Goal: Transaction & Acquisition: Book appointment/travel/reservation

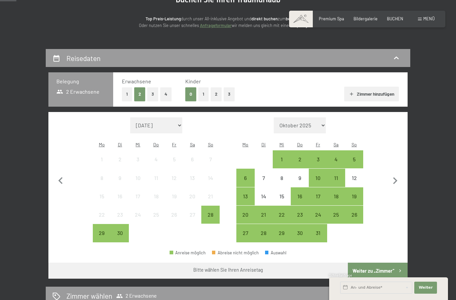
scroll to position [78, 0]
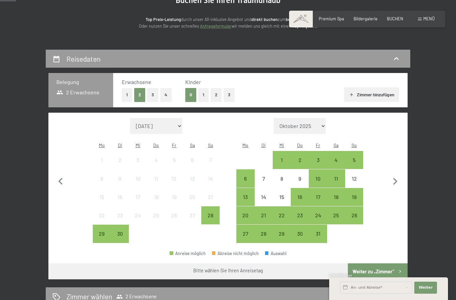
click at [126, 93] on button "1" at bounding box center [127, 95] width 10 height 14
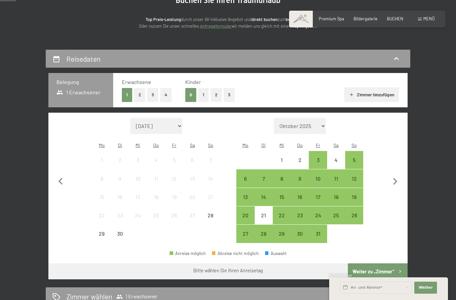
click at [203, 93] on button "1" at bounding box center [203, 95] width 10 height 14
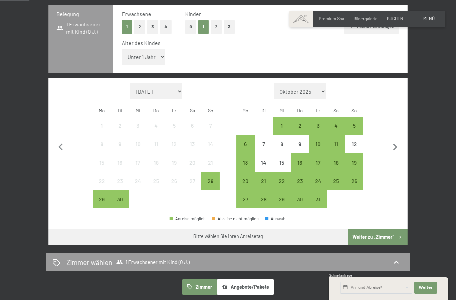
scroll to position [146, 0]
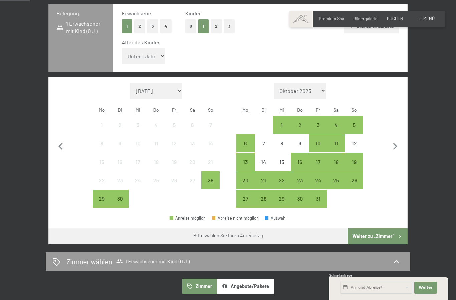
click at [395, 143] on icon "button" at bounding box center [395, 146] width 4 height 7
select select "2025-10-01"
select select "2025-11-01"
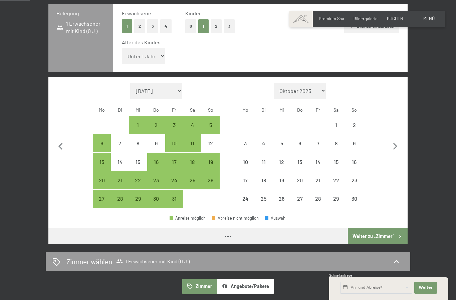
click at [398, 140] on icon "button" at bounding box center [395, 147] width 14 height 14
select select "2025-11-01"
select select "2025-12-01"
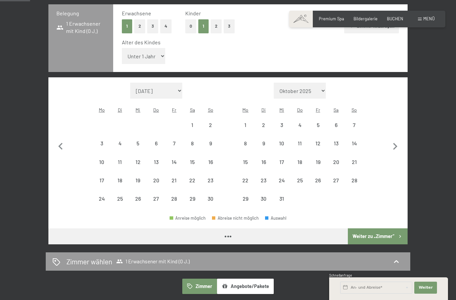
select select "2025-11-01"
select select "2025-12-01"
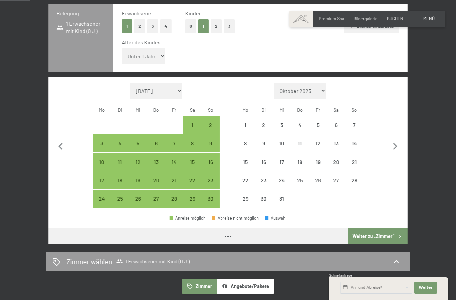
click at [396, 140] on icon "button" at bounding box center [395, 147] width 14 height 14
select select "2025-12-01"
select select "2026-01-01"
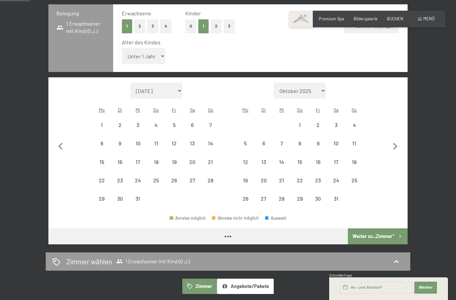
select select "2025-12-01"
select select "2026-01-01"
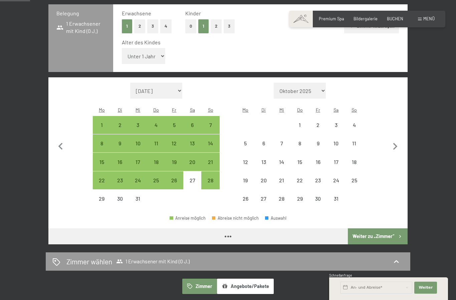
click at [398, 140] on icon "button" at bounding box center [395, 147] width 14 height 14
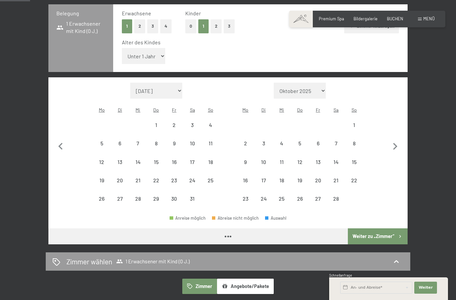
select select "2026-01-01"
select select "2026-02-01"
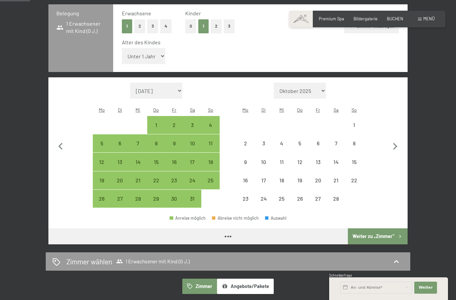
click at [399, 140] on icon "button" at bounding box center [395, 147] width 14 height 14
select select "2026-02-01"
select select "2026-03-01"
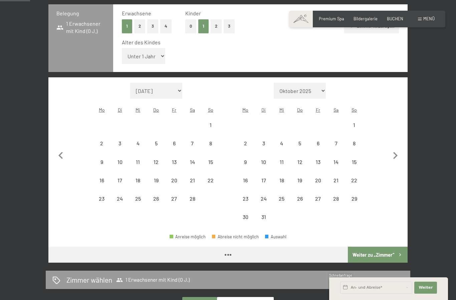
select select "2026-02-01"
select select "2026-03-01"
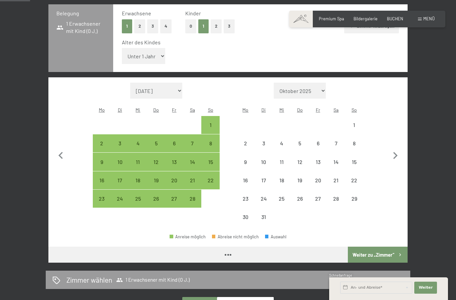
select select "2026-02-01"
select select "2026-03-01"
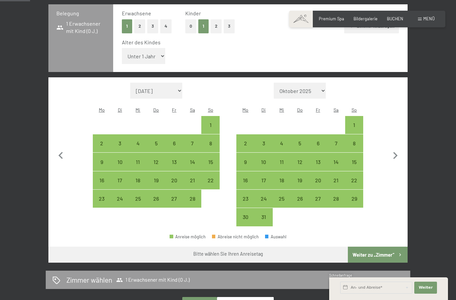
click at [397, 149] on icon "button" at bounding box center [395, 156] width 14 height 14
select select "2026-03-01"
select select "2026-04-01"
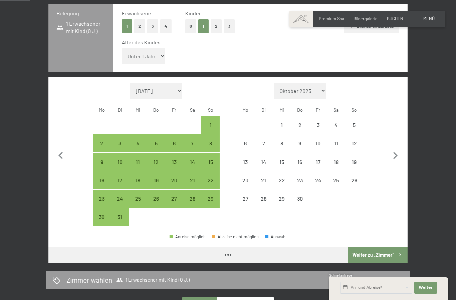
select select "2026-03-01"
select select "2026-04-01"
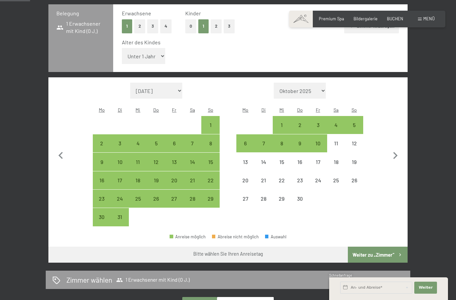
click at [398, 149] on icon "button" at bounding box center [395, 156] width 14 height 14
select select "2026-04-01"
select select "2026-05-01"
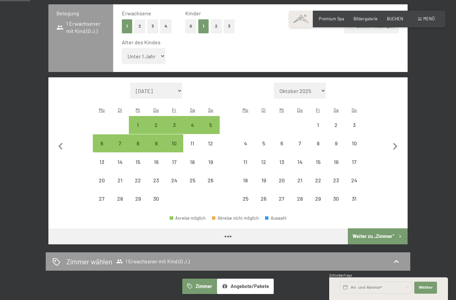
select select "2026-04-01"
select select "2026-05-01"
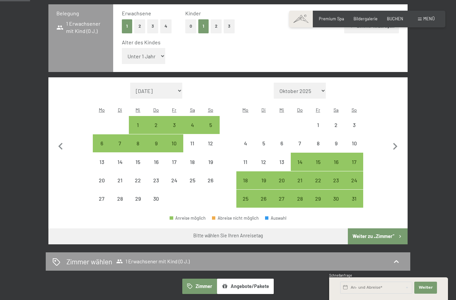
click at [262, 196] on div "26" at bounding box center [263, 204] width 17 height 17
select select "2026-04-01"
select select "2026-05-01"
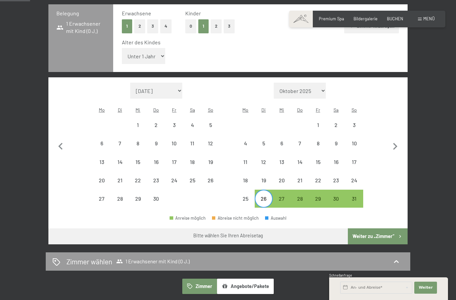
click at [300, 196] on div "28" at bounding box center [299, 204] width 17 height 17
select select "2026-04-01"
select select "2026-05-01"
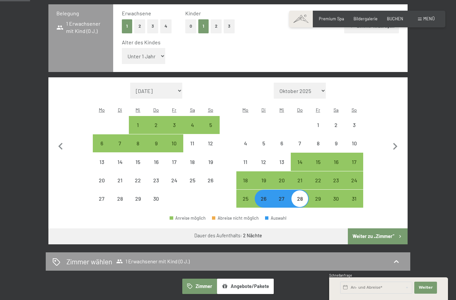
click at [391, 228] on button "Weiter zu „Zimmer“" at bounding box center [378, 236] width 60 height 16
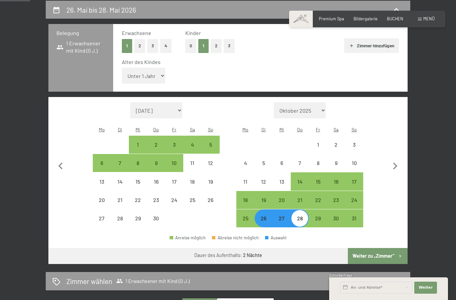
select select "2026-04-01"
select select "2026-05-01"
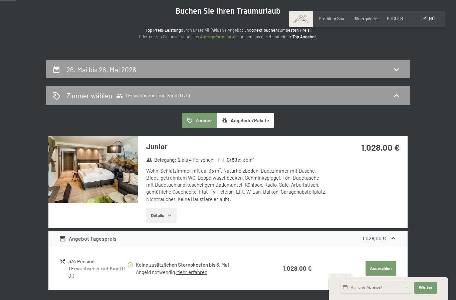
scroll to position [94, 0]
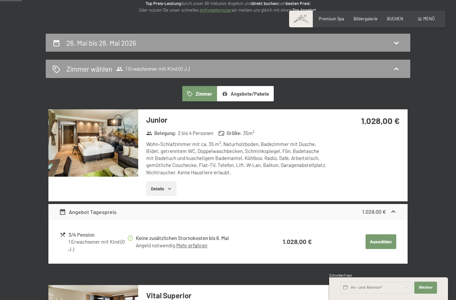
click at [386, 46] on div "26. Mai bis 28. Mai 2026" at bounding box center [227, 43] width 351 height 10
select select "2026-04-01"
select select "2026-05-01"
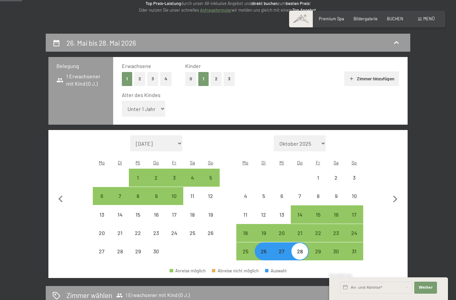
scroll to position [127, 0]
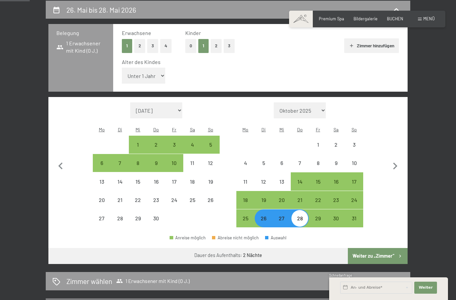
click at [152, 71] on select "Unter 1 Jahr 1 Jahr 2 Jahre 3 Jahre 4 Jahre 5 Jahre 6 Jahre 7 Jahre 8 Jahre 9 J…" at bounding box center [143, 76] width 43 height 16
select select "12"
select select "2026-04-01"
select select "2026-05-01"
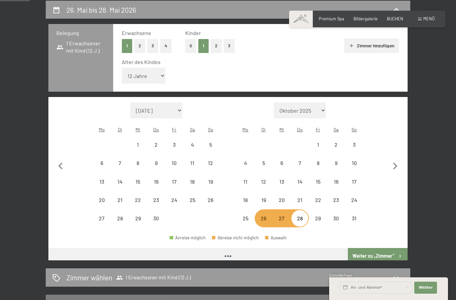
select select "2026-04-01"
select select "2026-05-01"
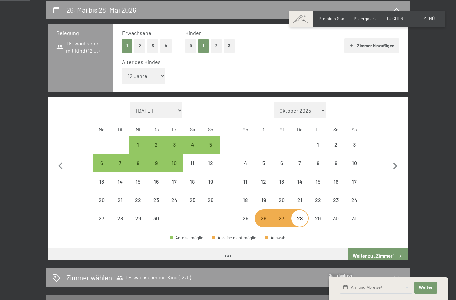
select select "2026-04-01"
select select "2026-05-01"
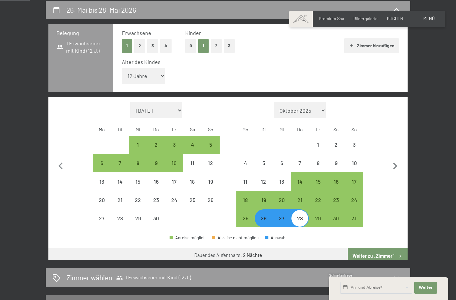
click at [154, 70] on select "Unter 1 Jahr 1 Jahr 2 Jahre 3 Jahre 4 Jahre 5 Jahre 6 Jahre 7 Jahre 8 Jahre 9 J…" at bounding box center [143, 76] width 43 height 16
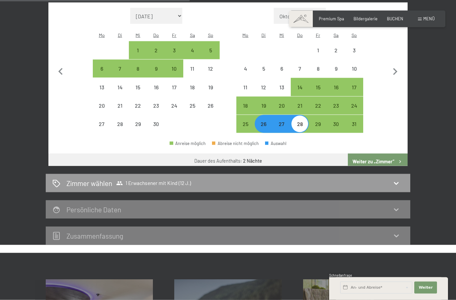
click at [392, 154] on button "Weiter zu „Zimmer“" at bounding box center [378, 162] width 60 height 16
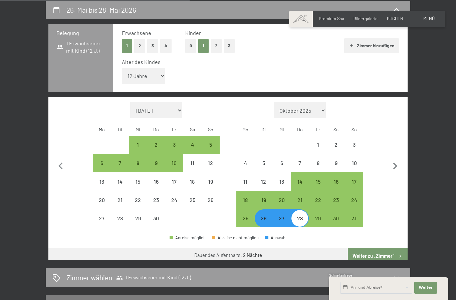
select select "2026-04-01"
select select "2026-05-01"
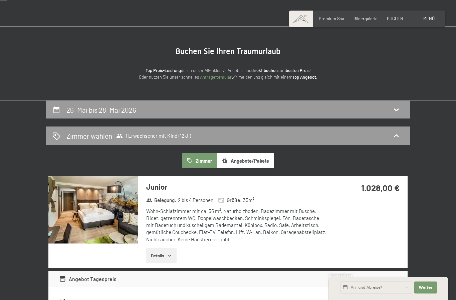
scroll to position [28, 0]
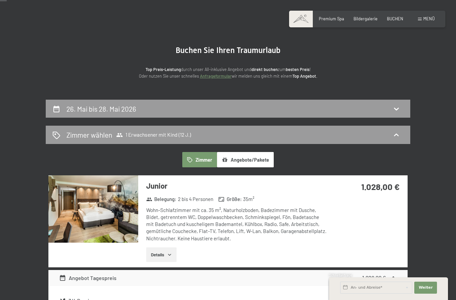
click at [394, 105] on icon at bounding box center [396, 109] width 8 height 8
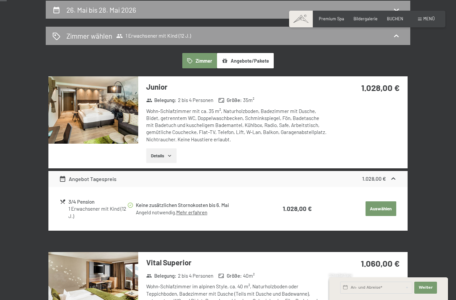
select select "12"
select select "2026-04-01"
select select "2026-05-01"
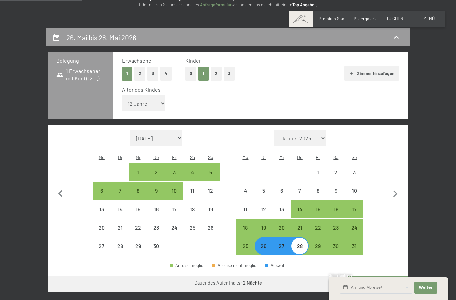
scroll to position [99, 0]
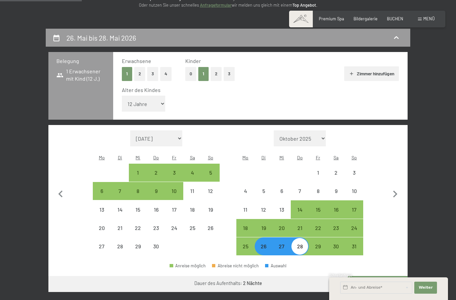
click at [381, 73] on button "Zimmer hinzufügen" at bounding box center [371, 73] width 54 height 15
select select "2026-04-01"
select select "2026-05-01"
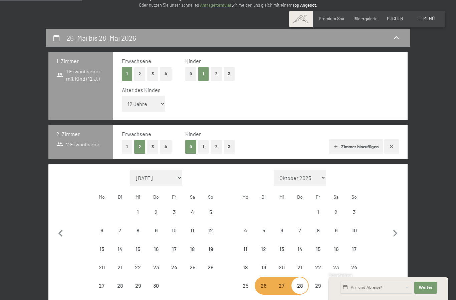
select select "2026-04-01"
select select "2026-05-01"
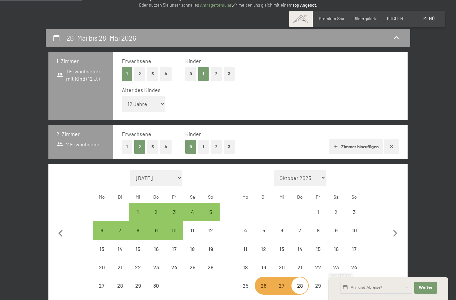
select select "2026-04-01"
select select "2026-05-01"
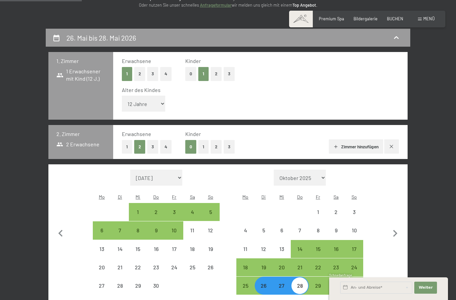
click at [216, 140] on button "2" at bounding box center [215, 147] width 11 height 14
select select "2026-04-01"
select select "2026-05-01"
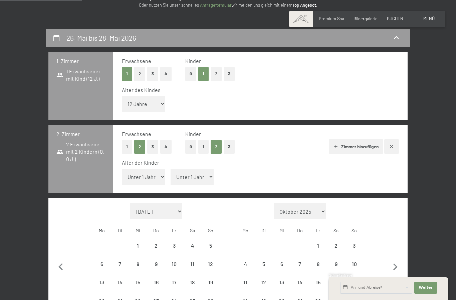
select select "2026-04-01"
select select "2026-05-01"
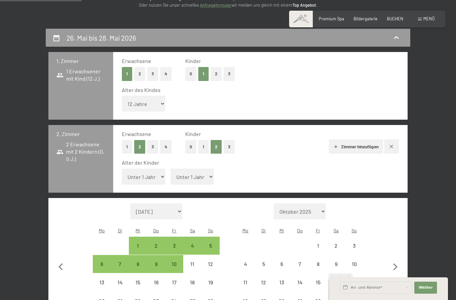
select select "2026-04-01"
select select "2026-05-01"
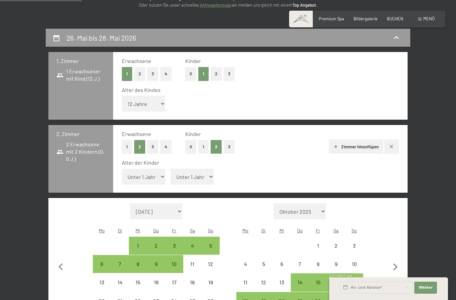
click at [155, 169] on select "Unter 1 Jahr 1 Jahr 2 Jahre 3 Jahre 4 Jahre 5 Jahre 6 Jahre 7 Jahre 8 Jahre 9 J…" at bounding box center [143, 177] width 43 height 16
select select "10"
select select "2026-04-01"
select select "2026-05-01"
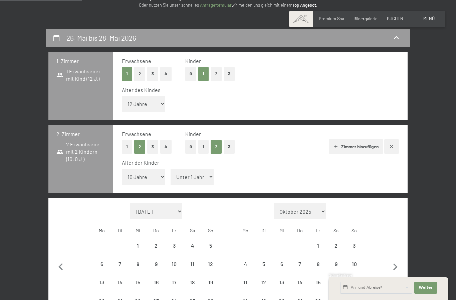
select select "2026-04-01"
select select "2026-05-01"
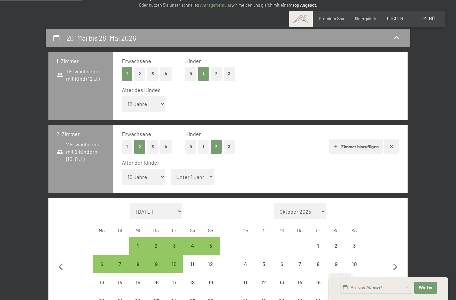
select select "2026-04-01"
select select "2026-05-01"
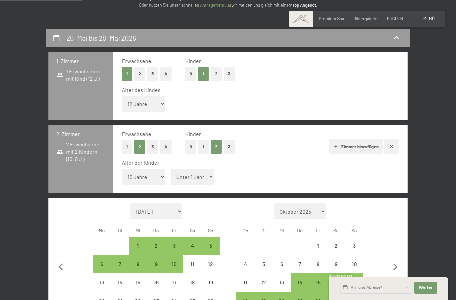
click at [196, 169] on select "Unter 1 Jahr 1 Jahr 2 Jahre 3 Jahre 4 Jahre 5 Jahre 6 Jahre 7 Jahre 8 Jahre 9 J…" at bounding box center [191, 177] width 43 height 16
select select "9"
select select "2026-04-01"
select select "2026-05-01"
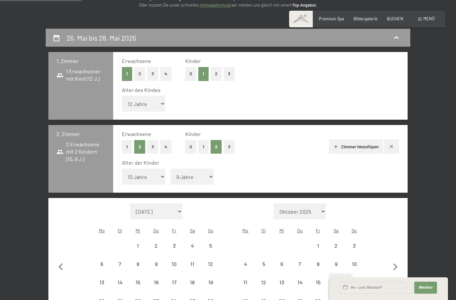
select select "2026-04-01"
select select "2026-05-01"
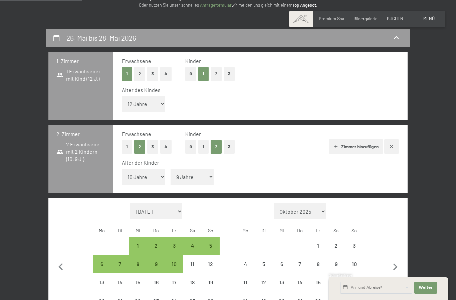
select select "2026-04-01"
select select "2026-05-01"
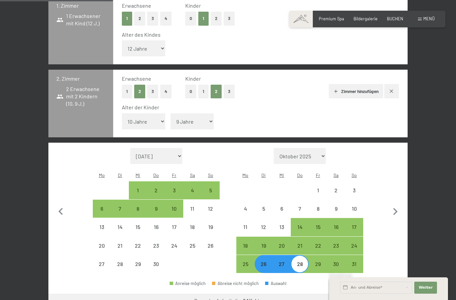
scroll to position [155, 0]
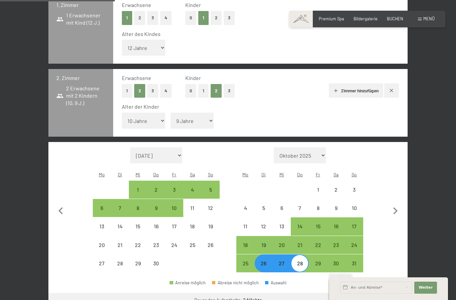
click at [124, 84] on button "1" at bounding box center [127, 91] width 10 height 14
select select "2026-04-01"
select select "2026-05-01"
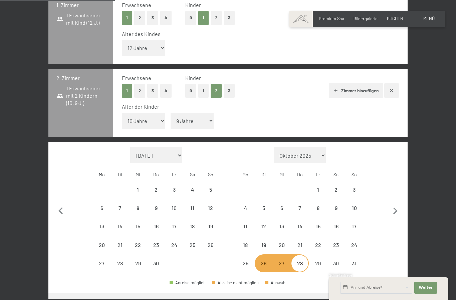
select select "2026-04-01"
select select "2026-05-01"
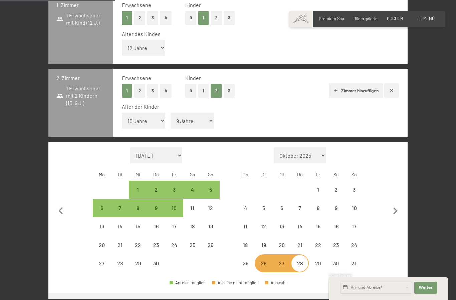
select select "2026-04-01"
select select "2026-05-01"
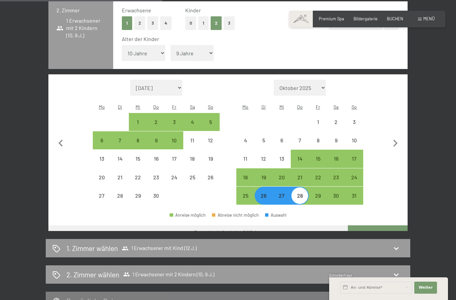
click at [388, 225] on button "Weiter zu „Zimmer“" at bounding box center [378, 233] width 60 height 16
select select "2026-04-01"
select select "2026-05-01"
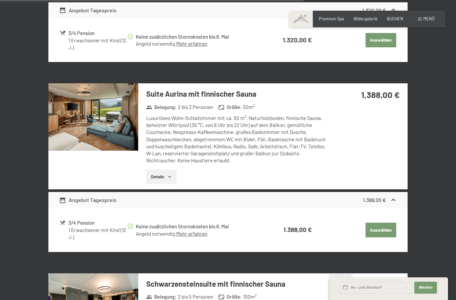
scroll to position [1295, 0]
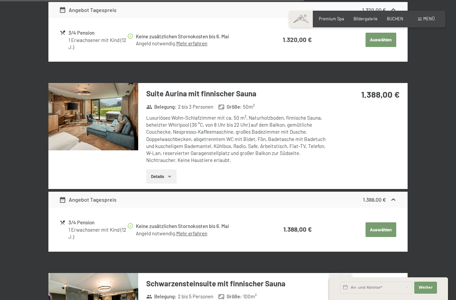
click at [389, 225] on button "Auswählen" at bounding box center [380, 229] width 31 height 15
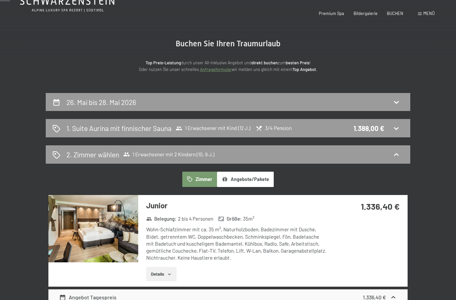
scroll to position [0, 0]
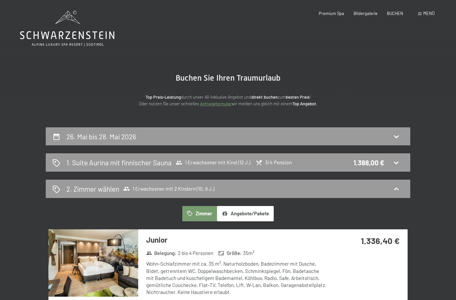
click at [397, 165] on icon at bounding box center [396, 163] width 8 height 8
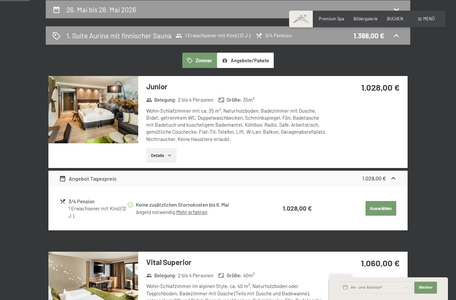
scroll to position [129, 0]
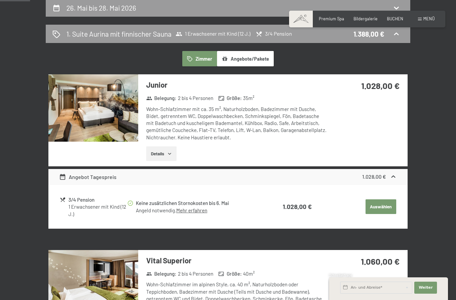
click at [389, 204] on button "Auswählen" at bounding box center [380, 206] width 31 height 15
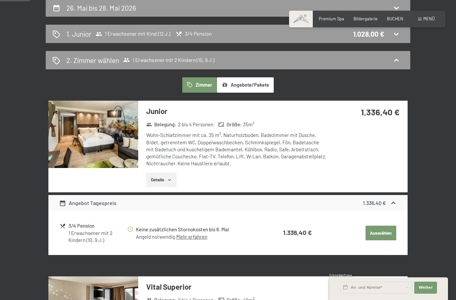
scroll to position [127, 0]
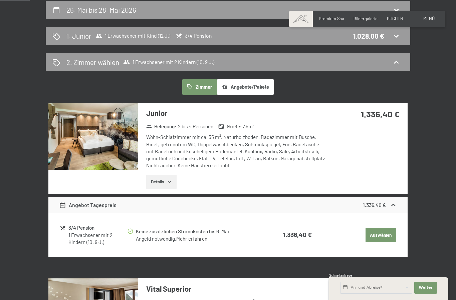
click at [390, 235] on button "Auswählen" at bounding box center [380, 235] width 31 height 15
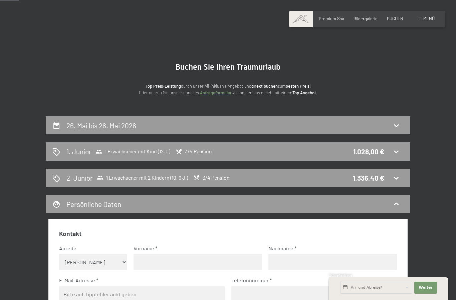
scroll to position [0, 0]
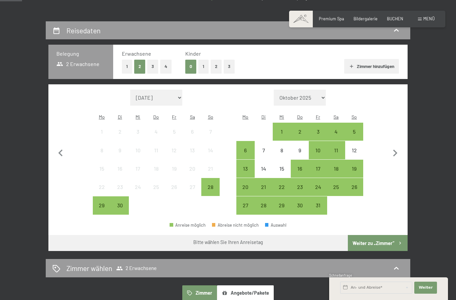
scroll to position [107, 0]
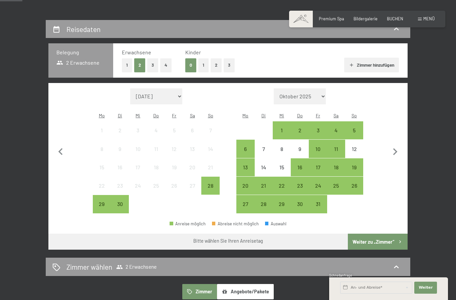
click at [399, 149] on icon "button" at bounding box center [395, 152] width 14 height 14
select select "[DATE]"
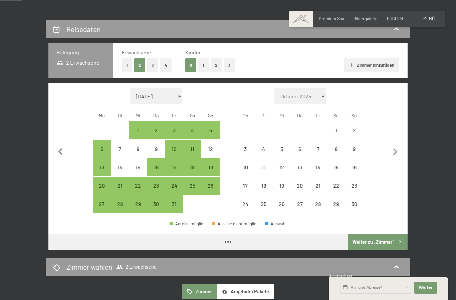
click at [399, 149] on icon "button" at bounding box center [395, 152] width 14 height 14
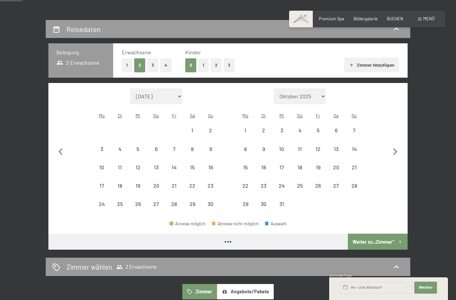
click at [401, 147] on icon "button" at bounding box center [395, 152] width 14 height 14
select select "2026-01-01"
select select "2026-02-01"
click at [401, 147] on icon "button" at bounding box center [395, 152] width 14 height 14
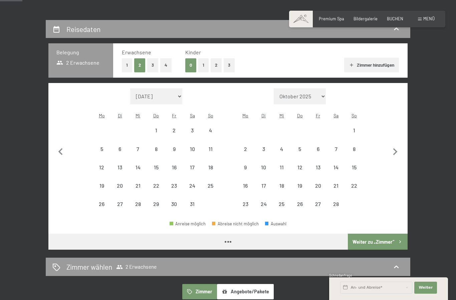
select select "2026-02-01"
select select "2026-03-01"
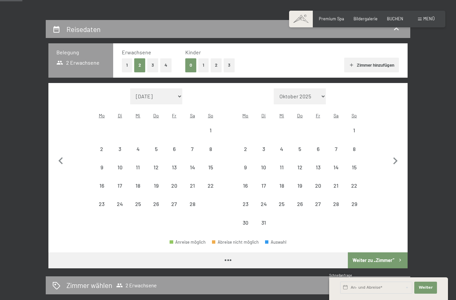
select select "2026-02-01"
select select "2026-03-01"
select select "2026-02-01"
select select "2026-03-01"
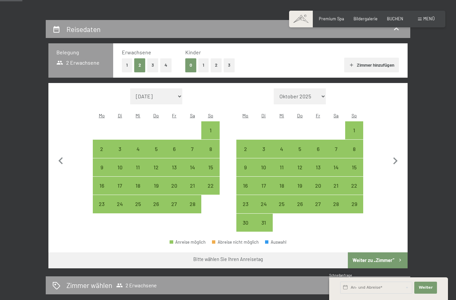
click at [398, 155] on icon "button" at bounding box center [395, 161] width 14 height 14
select select "2026-03-01"
select select "2026-04-01"
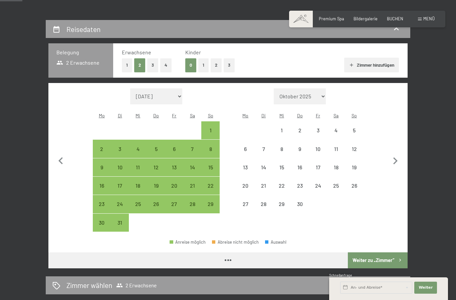
click at [398, 155] on icon "button" at bounding box center [395, 161] width 14 height 14
select select "2026-04-01"
select select "2026-05-01"
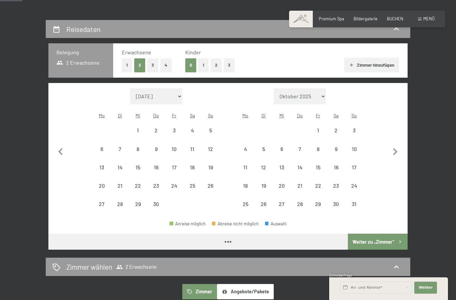
select select "2026-04-01"
select select "2026-05-01"
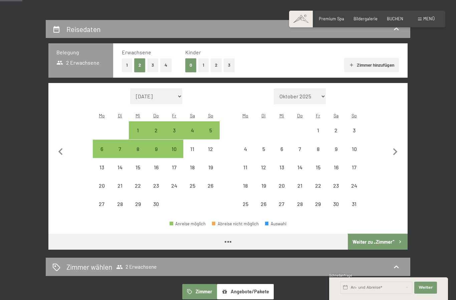
select select "2026-04-01"
select select "2026-05-01"
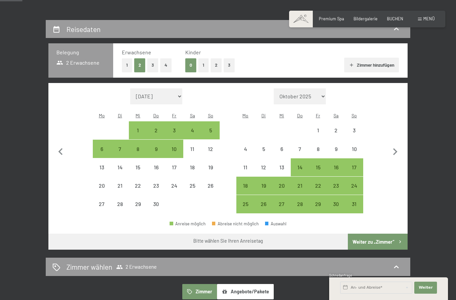
click at [270, 201] on div "26" at bounding box center [263, 209] width 17 height 17
select select "2026-04-01"
select select "2026-05-01"
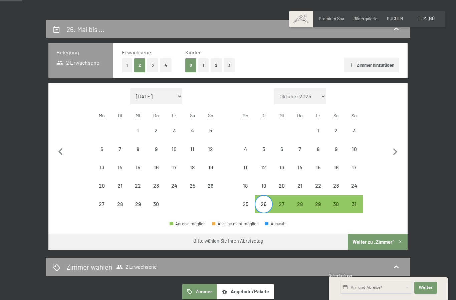
click at [302, 201] on div "28" at bounding box center [299, 209] width 17 height 17
select select "2026-04-01"
select select "2026-05-01"
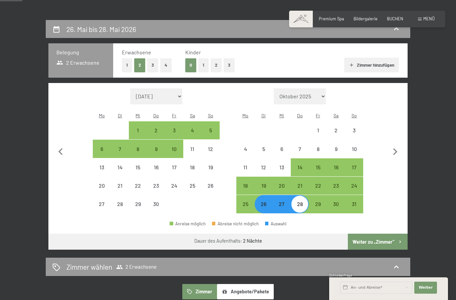
click at [229, 64] on button "3" at bounding box center [228, 65] width 11 height 14
select select "2026-04-01"
select select "2026-05-01"
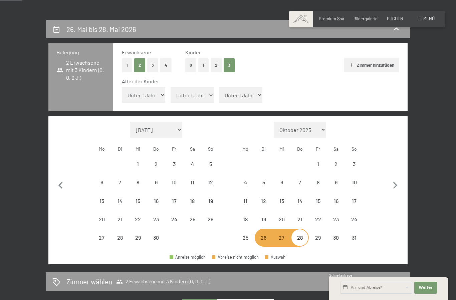
select select "2026-04-01"
select select "2026-05-01"
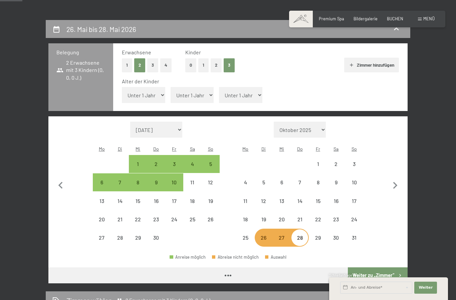
select select "2026-04-01"
select select "2026-05-01"
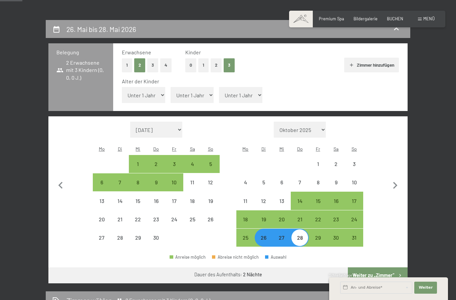
click at [149, 90] on select "Unter 1 Jahr 1 Jahr 2 Jahre 3 Jahre 4 Jahre 5 Jahre 6 Jahre 7 Jahre 8 Jahre 9 J…" at bounding box center [143, 95] width 43 height 16
select select "12"
select select "2026-04-01"
select select "2026-05-01"
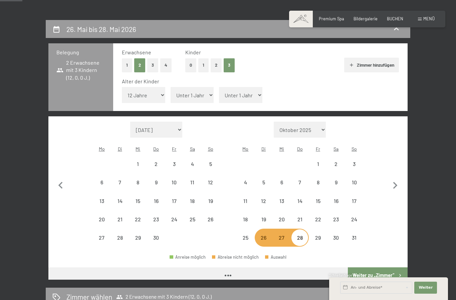
select select "2026-04-01"
select select "2026-05-01"
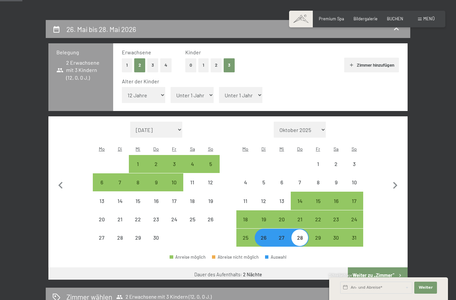
click at [189, 93] on select "Unter 1 Jahr 1 Jahr 2 Jahre 3 Jahre 4 Jahre 5 Jahre 6 Jahre 7 Jahre 8 Jahre 9 J…" at bounding box center [191, 95] width 43 height 16
select select "9"
select select "2026-04-01"
select select "2026-05-01"
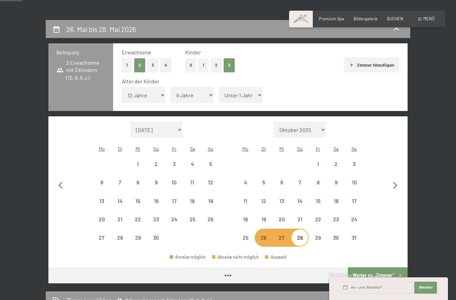
select select "2026-04-01"
select select "2026-05-01"
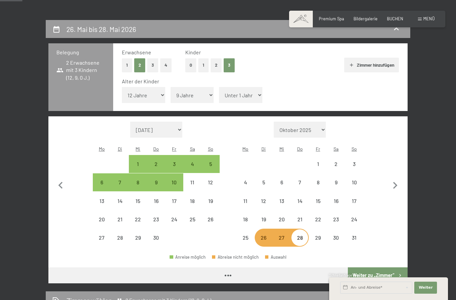
click at [231, 90] on select "Unter 1 Jahr 1 Jahr 2 Jahre 3 Jahre 4 Jahre 5 Jahre 6 Jahre 7 Jahre 8 Jahre 9 J…" at bounding box center [240, 95] width 43 height 16
select select "2026-04-01"
select select "2026-05-01"
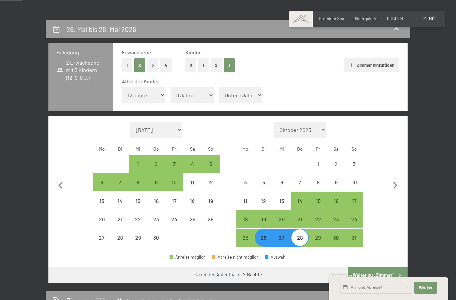
select select "8"
select select "2026-04-01"
select select "2026-05-01"
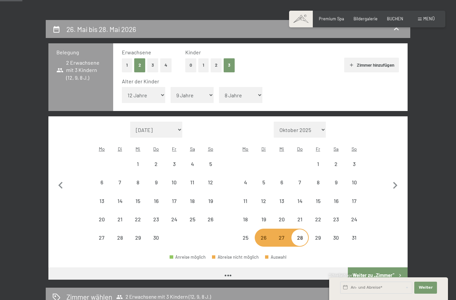
select select "2026-04-01"
select select "2026-05-01"
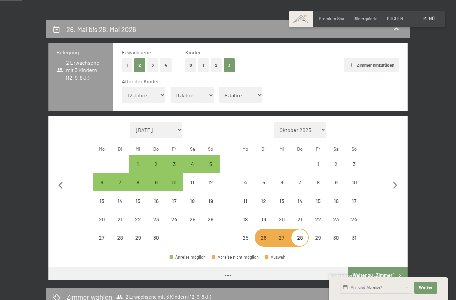
select select "2026-04-01"
select select "2026-05-01"
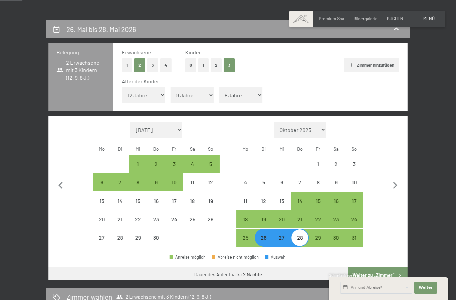
click at [384, 267] on button "Weiter zu „Zimmer“" at bounding box center [378, 275] width 60 height 16
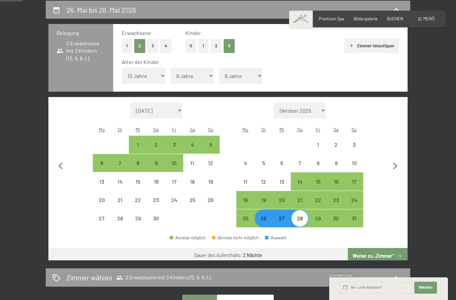
select select "2026-04-01"
select select "2026-05-01"
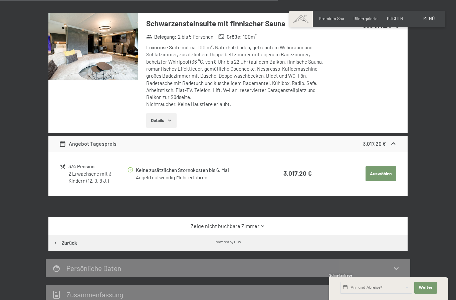
scroll to position [570, 0]
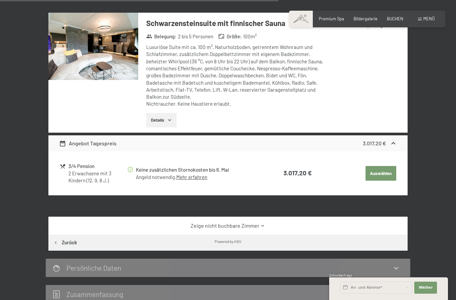
click at [168, 117] on icon "button" at bounding box center [169, 119] width 5 height 5
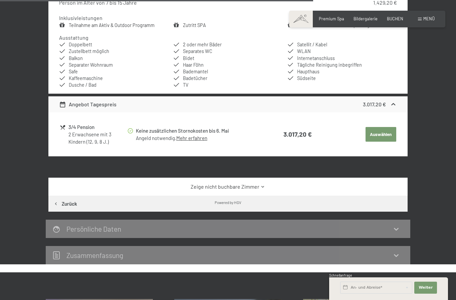
scroll to position [718, 0]
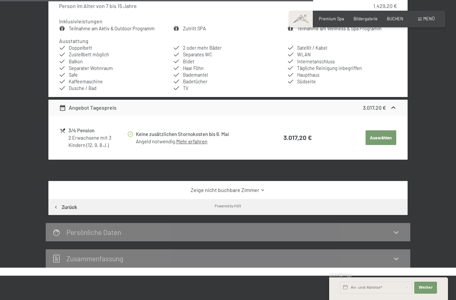
click at [246, 186] on link "Zeige nicht buchbare Zimmer" at bounding box center [227, 189] width 337 height 7
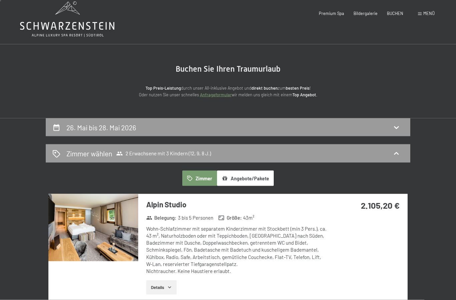
scroll to position [0, 0]
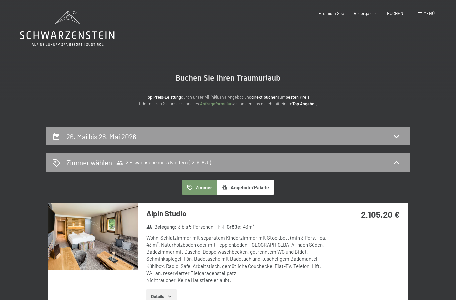
click at [397, 137] on icon at bounding box center [396, 136] width 5 height 3
select select "12"
select select "9"
select select "8"
select select "2026-04-01"
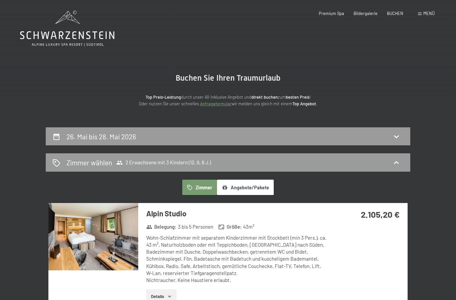
select select "2026-05-01"
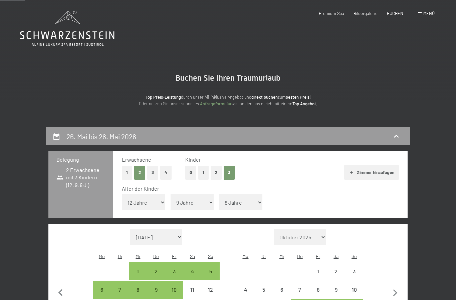
scroll to position [127, 0]
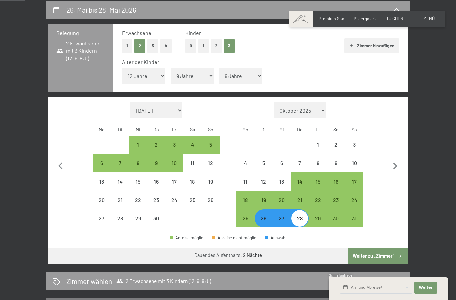
click at [320, 216] on div "29" at bounding box center [317, 224] width 17 height 17
select select "2026-04-01"
select select "2026-05-01"
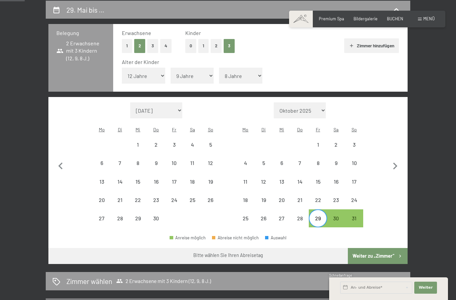
click at [265, 216] on div "26" at bounding box center [263, 224] width 17 height 17
select select "2026-04-01"
select select "2026-05-01"
click at [320, 216] on div "29" at bounding box center [317, 224] width 17 height 17
select select "2026-04-01"
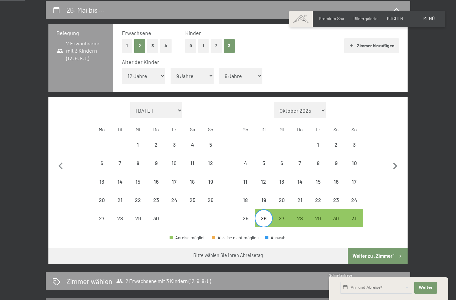
select select "2026-05-01"
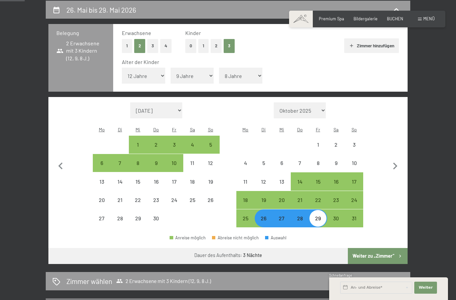
click at [391, 248] on button "Weiter zu „Zimmer“" at bounding box center [378, 256] width 60 height 16
select select "2026-04-01"
select select "2026-05-01"
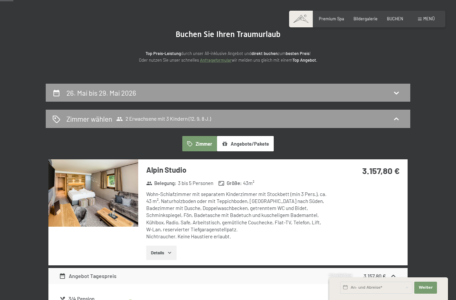
scroll to position [49, 0]
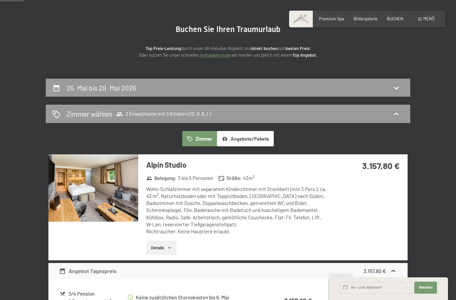
click at [393, 112] on icon at bounding box center [396, 114] width 8 height 8
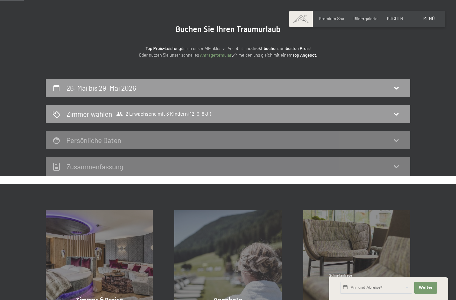
click at [434, 141] on div "26. Mai bis 29. Mai 2026 Zimmer wählen 2 Erwachsene mit 3 Kindern (12, 9, 8 J.)…" at bounding box center [228, 127] width 456 height 97
click at [433, 128] on div "26. Mai bis 29. Mai 2026 Zimmer wählen 2 Erwachsene mit 3 Kindern (12, 9, 8 J.)…" at bounding box center [228, 127] width 456 height 97
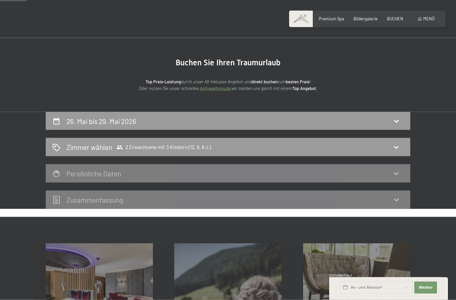
scroll to position [0, 0]
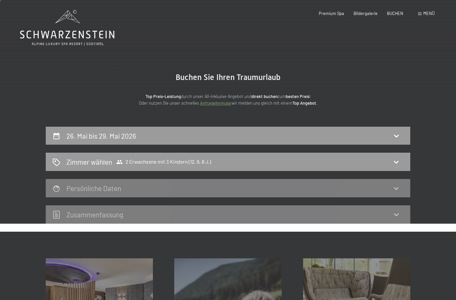
click at [398, 131] on div "26. Mai bis 29. Mai 2026" at bounding box center [227, 136] width 351 height 10
select select "12"
select select "9"
select select "8"
select select "2026-04-01"
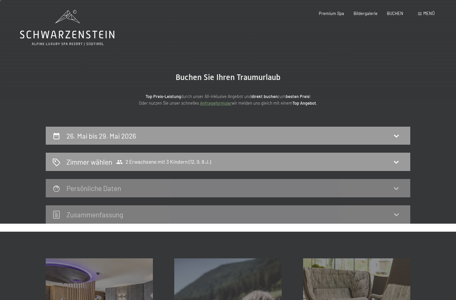
select select "2026-05-01"
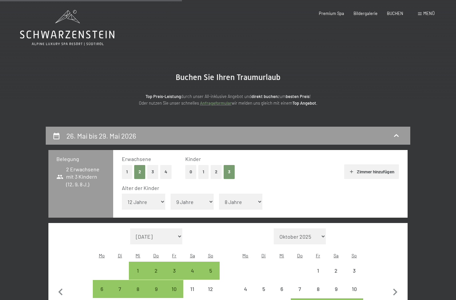
scroll to position [127, 0]
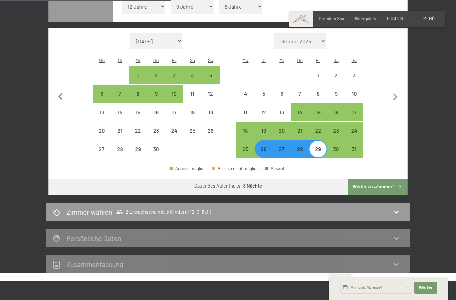
click at [383, 179] on button "Weiter zu „Zimmer“" at bounding box center [378, 187] width 60 height 16
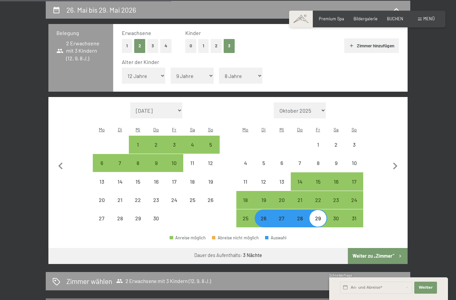
select select "2026-04-01"
select select "2026-05-01"
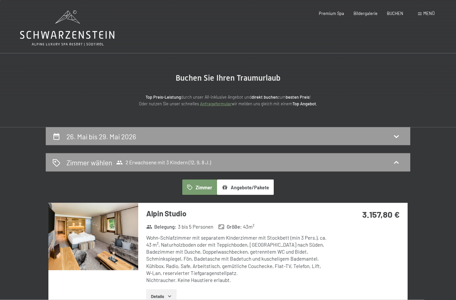
scroll to position [0, 0]
click at [339, 158] on div "Zimmer wählen 2 Erwachsene mit 3 Kindern (12, 9, 8 J.)" at bounding box center [227, 162] width 351 height 10
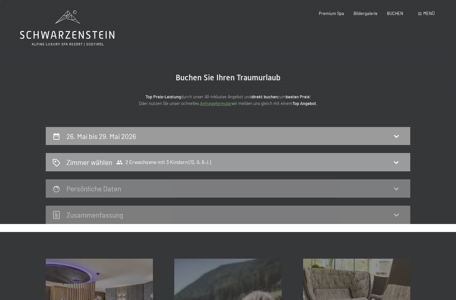
click at [355, 165] on div "Zimmer wählen 2 Erwachsene mit 3 Kindern (12, 9, 8 J.)" at bounding box center [227, 162] width 351 height 10
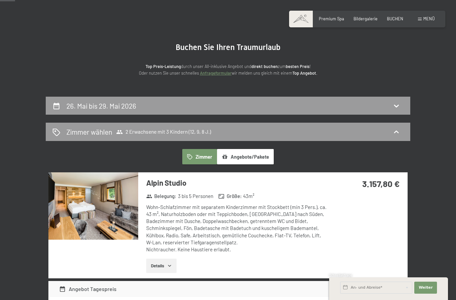
scroll to position [31, 0]
click at [397, 104] on icon at bounding box center [396, 105] width 8 height 8
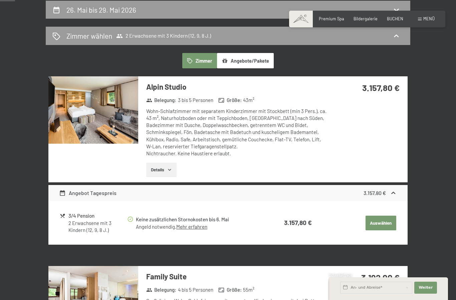
select select "12"
select select "9"
select select "8"
select select "2026-04-01"
select select "2026-05-01"
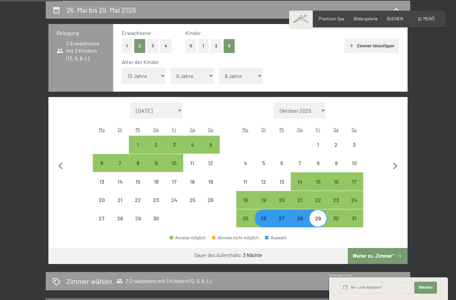
click at [266, 216] on div "26" at bounding box center [263, 224] width 17 height 17
select select "2026-04-01"
select select "2026-05-01"
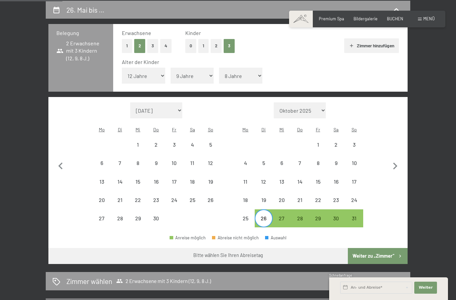
click at [300, 216] on div "28" at bounding box center [299, 224] width 17 height 17
select select "2026-04-01"
select select "2026-05-01"
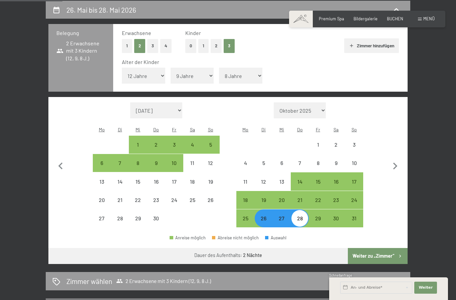
click at [374, 248] on button "Weiter zu „Zimmer“" at bounding box center [378, 256] width 60 height 16
select select "2026-04-01"
select select "2026-05-01"
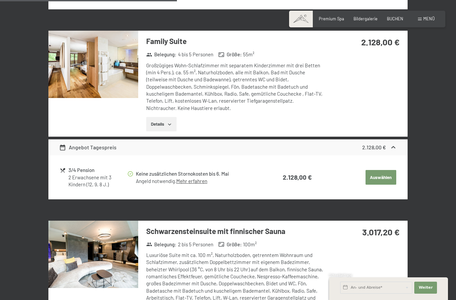
scroll to position [362, 0]
click at [105, 70] on img at bounding box center [93, 64] width 90 height 67
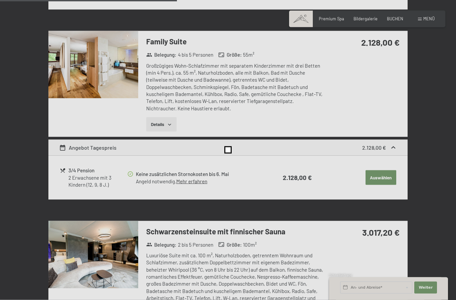
scroll to position [362, 0]
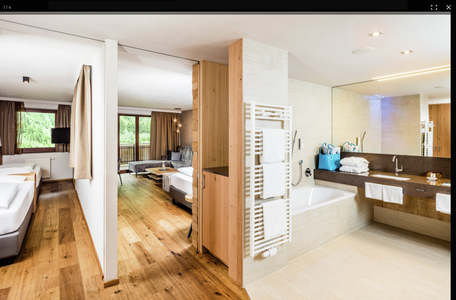
click at [374, 115] on div "1 / 4" at bounding box center [228, 150] width 456 height 300
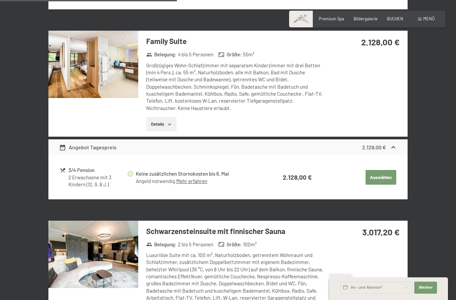
click at [453, 5] on div "26. Mai bis 28. Mai 2026 Zimmer wählen 2 Erwachsene mit 3 Kindern (12, 9, 8 J.)…" at bounding box center [228, 138] width 456 height 746
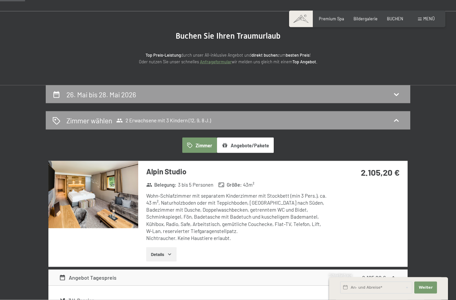
scroll to position [65, 0]
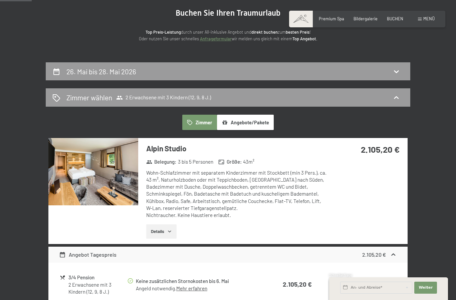
click at [393, 95] on icon at bounding box center [396, 98] width 8 height 8
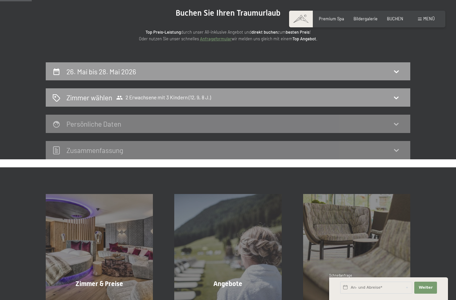
click at [323, 69] on div "26. Mai bis 28. Mai 2026" at bounding box center [227, 72] width 351 height 10
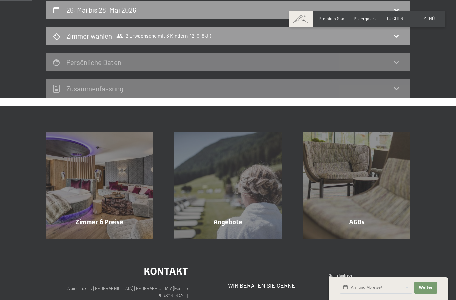
select select "12"
select select "9"
select select "8"
select select "2026-04-01"
select select "2026-05-01"
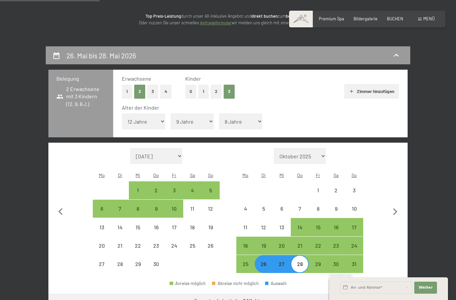
scroll to position [80, 0]
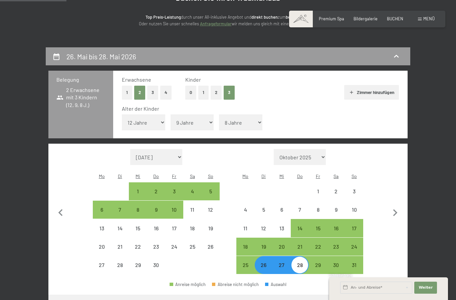
click at [188, 92] on button "0" at bounding box center [190, 93] width 11 height 14
select select "2026-04-01"
select select "2026-05-01"
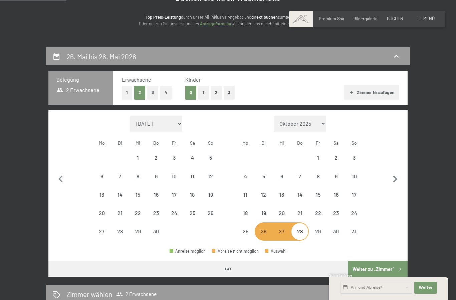
select select "2026-04-01"
select select "2026-05-01"
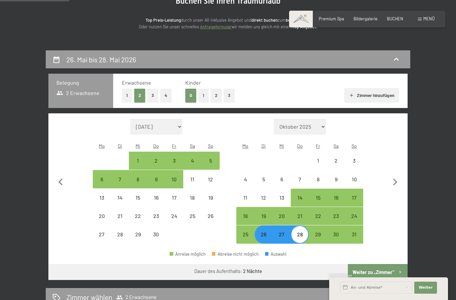
scroll to position [90, 0]
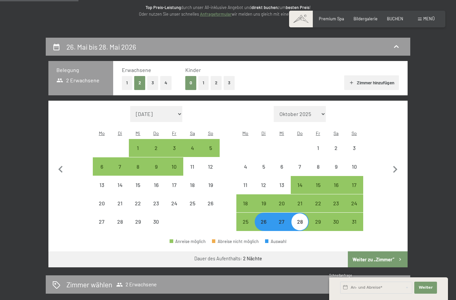
click at [379, 251] on button "Weiter zu „Zimmer“" at bounding box center [378, 259] width 60 height 16
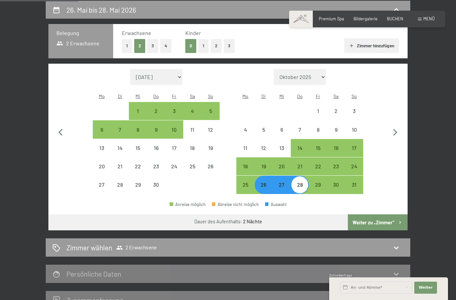
select select "2026-04-01"
select select "2026-05-01"
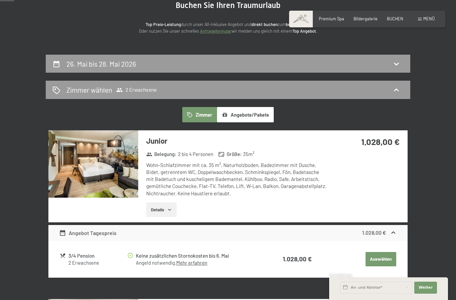
scroll to position [85, 0]
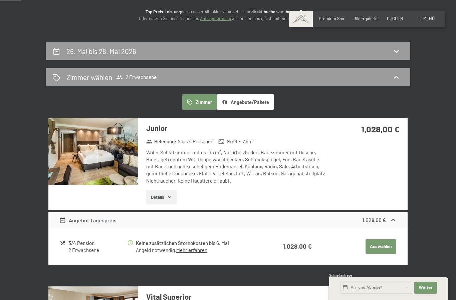
click at [396, 74] on icon at bounding box center [396, 77] width 8 height 8
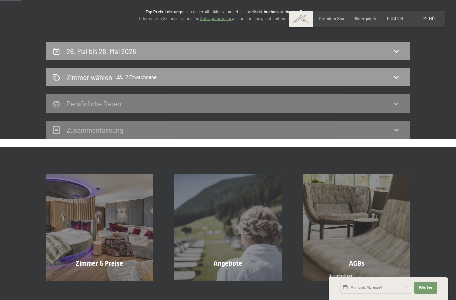
click at [243, 76] on div "Zimmer wählen 2 Erwachsene" at bounding box center [227, 77] width 351 height 10
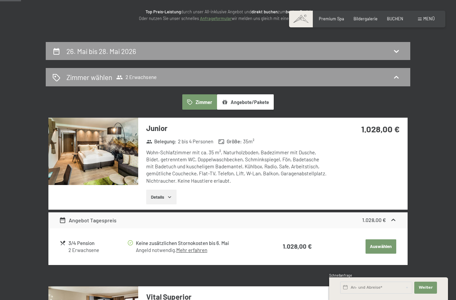
click at [248, 42] on div "26. Mai bis 28. Mai 2026" at bounding box center [228, 51] width 364 height 18
select select "2026-04-01"
select select "2026-05-01"
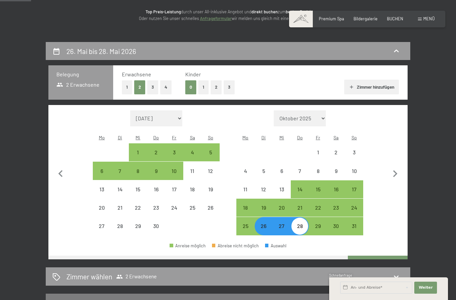
scroll to position [127, 0]
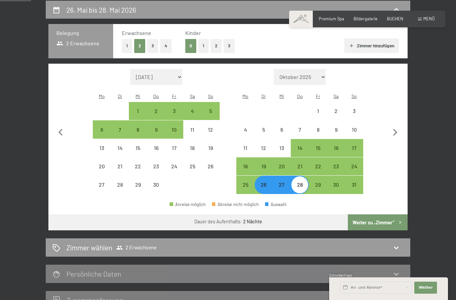
click at [152, 44] on button "3" at bounding box center [152, 46] width 11 height 14
select select "2026-04-01"
select select "2026-05-01"
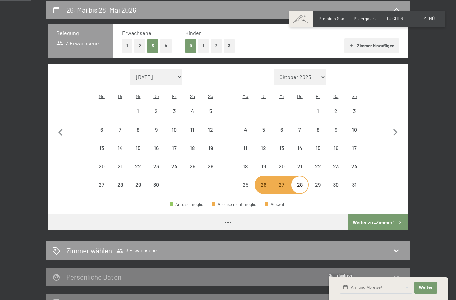
select select "2026-04-01"
select select "2026-05-01"
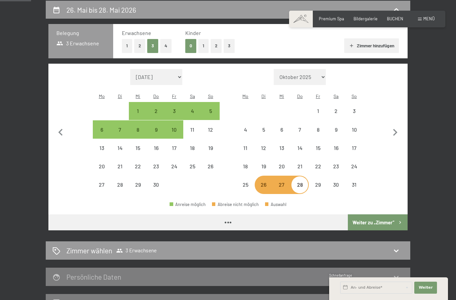
select select "2026-04-01"
select select "2026-05-01"
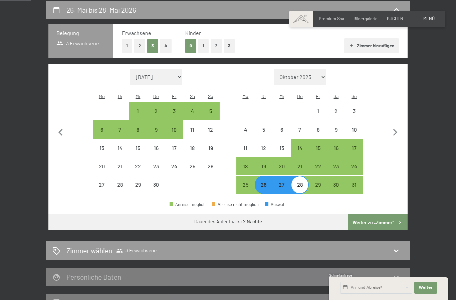
click at [379, 214] on button "Weiter zu „Zimmer“" at bounding box center [378, 222] width 60 height 16
select select "2026-04-01"
select select "2026-05-01"
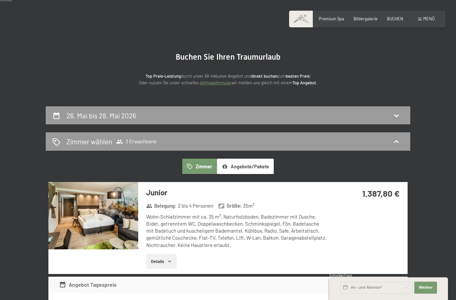
scroll to position [0, 0]
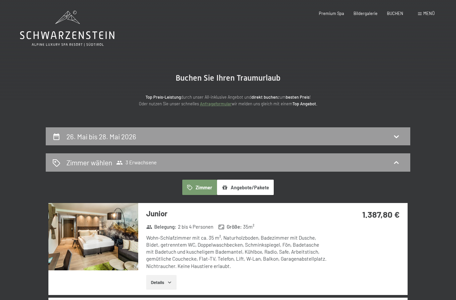
click at [399, 163] on icon at bounding box center [396, 163] width 8 height 8
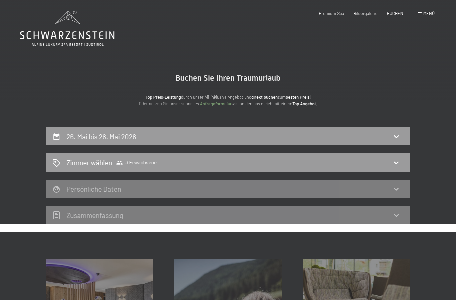
click at [294, 164] on div "Zimmer wählen 3 Erwachsene" at bounding box center [227, 163] width 351 height 10
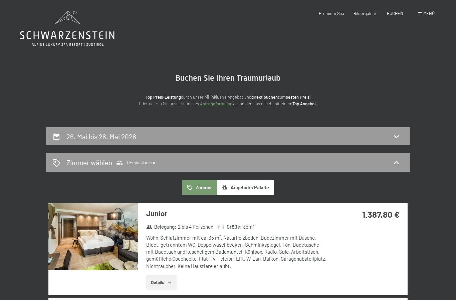
click at [235, 160] on div "Zimmer wählen 3 Erwachsene" at bounding box center [227, 163] width 351 height 10
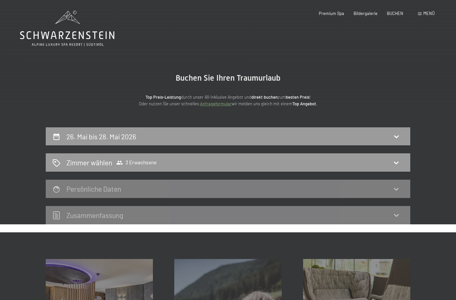
click at [232, 160] on div "Zimmer wählen 3 Erwachsene" at bounding box center [227, 163] width 351 height 10
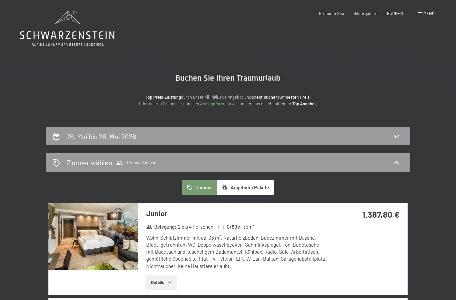
click at [390, 137] on div "26. Mai bis 28. Mai 2026" at bounding box center [227, 137] width 351 height 10
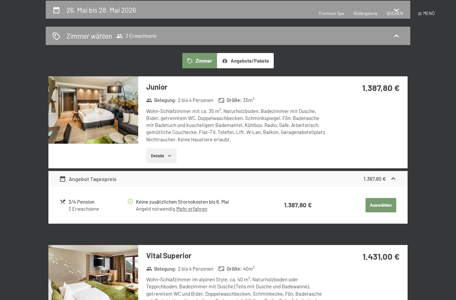
select select "2026-04-01"
select select "2026-05-01"
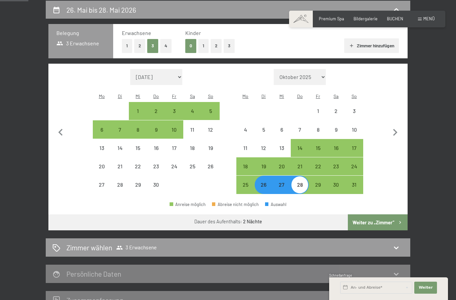
click at [136, 46] on button "2" at bounding box center [139, 46] width 11 height 14
select select "2026-04-01"
select select "2026-05-01"
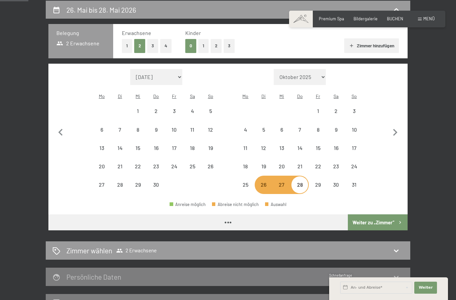
select select "2026-04-01"
select select "2026-05-01"
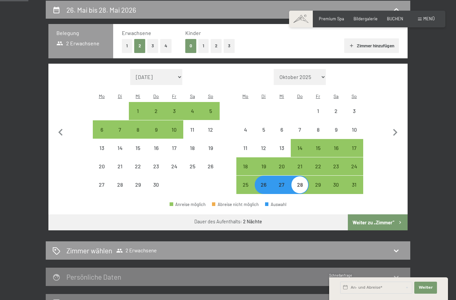
click at [228, 45] on button "3" at bounding box center [228, 46] width 11 height 14
select select "2026-04-01"
select select "2026-05-01"
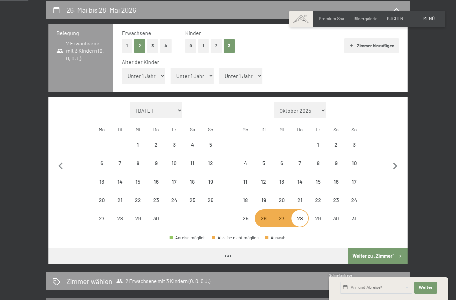
select select "2026-04-01"
select select "2026-05-01"
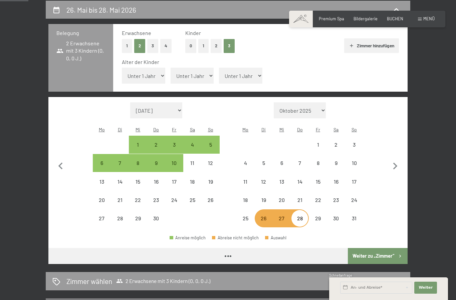
select select "2026-04-01"
select select "2026-05-01"
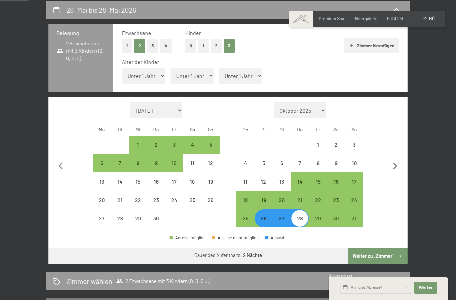
click at [381, 248] on button "Weiter zu „Zimmer“" at bounding box center [378, 256] width 60 height 16
select select "2026-04-01"
select select "2026-05-01"
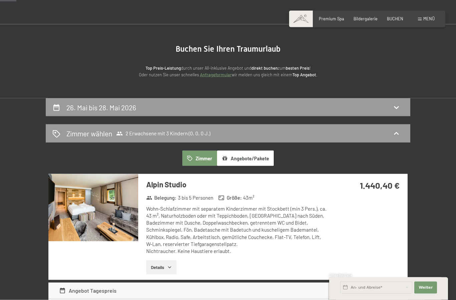
scroll to position [0, 0]
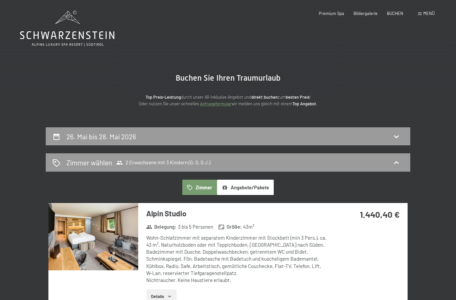
click at [351, 158] on div "Zimmer wählen 2 Erwachsene mit 3 Kindern (0, 0, 0 J.)" at bounding box center [227, 163] width 351 height 10
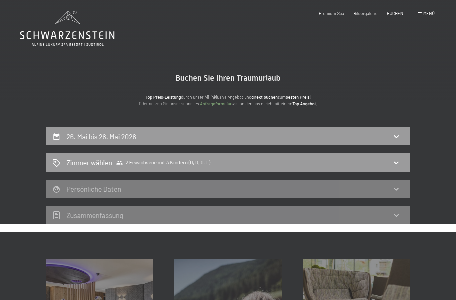
click at [267, 162] on div "Zimmer wählen 2 Erwachsene mit 3 Kindern (0, 0, 0 J.)" at bounding box center [227, 163] width 351 height 10
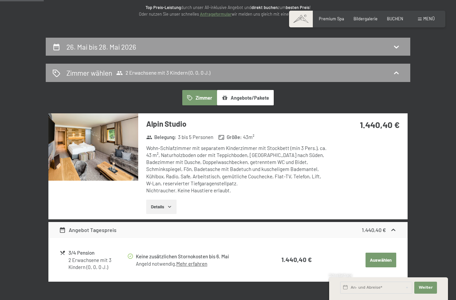
click at [336, 48] on div "26. Mai bis 28. Mai 2026" at bounding box center [227, 47] width 351 height 10
select select "2026-04-01"
select select "2026-05-01"
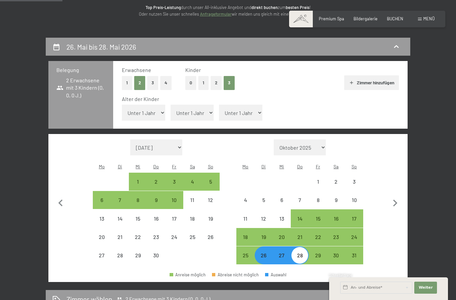
scroll to position [127, 0]
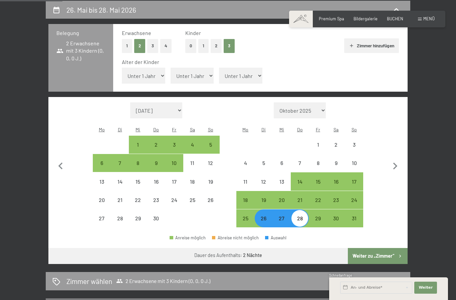
click at [153, 70] on select "Unter 1 Jahr 1 Jahr 2 Jahre 3 Jahre 4 Jahre 5 Jahre 6 Jahre 7 Jahre 8 Jahre 9 J…" at bounding box center [143, 76] width 43 height 16
select select "12"
select select "2026-04-01"
select select "2026-05-01"
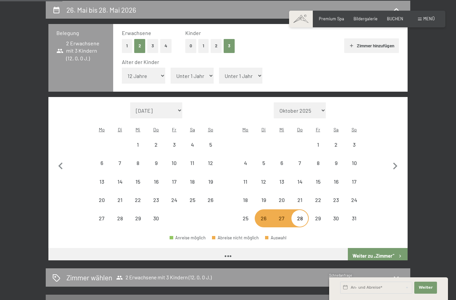
select select "2026-04-01"
select select "2026-05-01"
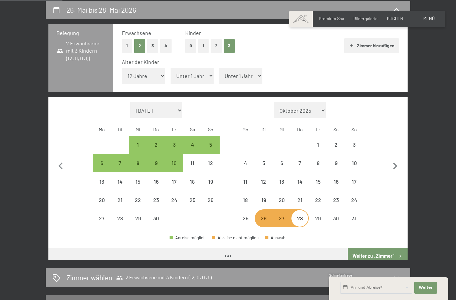
select select "2026-04-01"
select select "2026-05-01"
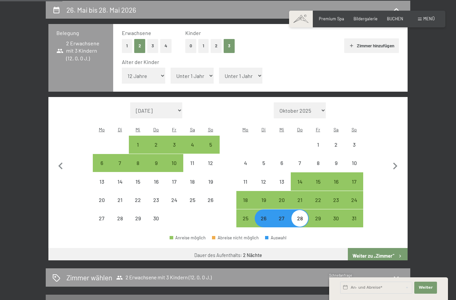
click at [192, 72] on select "Unter 1 Jahr 1 Jahr 2 Jahre 3 Jahre 4 Jahre 5 Jahre 6 Jahre 7 Jahre 8 Jahre 9 J…" at bounding box center [191, 76] width 43 height 16
select select "10"
select select "2026-04-01"
select select "2026-05-01"
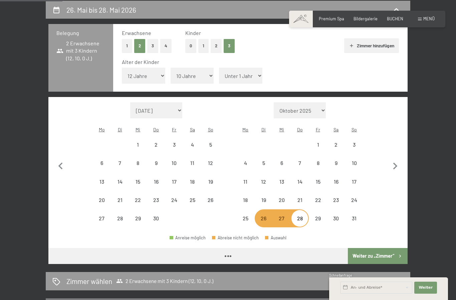
select select "2026-04-01"
select select "2026-05-01"
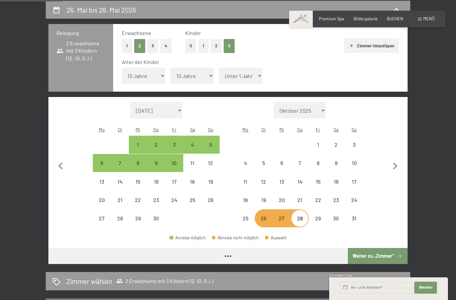
select select "2026-04-01"
select select "2026-05-01"
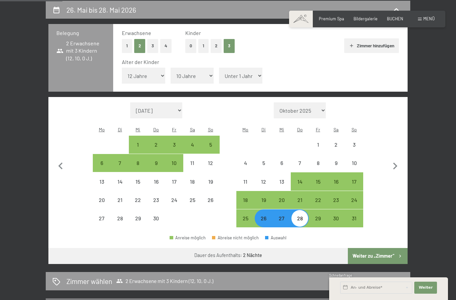
click at [237, 68] on select "Unter 1 Jahr 1 Jahr 2 Jahre 3 Jahre 4 Jahre 5 Jahre 6 Jahre 7 Jahre 8 Jahre 9 J…" at bounding box center [240, 76] width 43 height 16
select select "9"
select select "2026-04-01"
select select "2026-05-01"
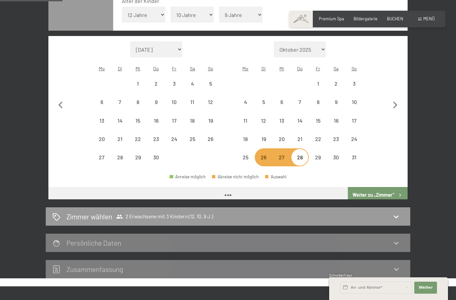
select select "2026-04-01"
select select "2026-05-01"
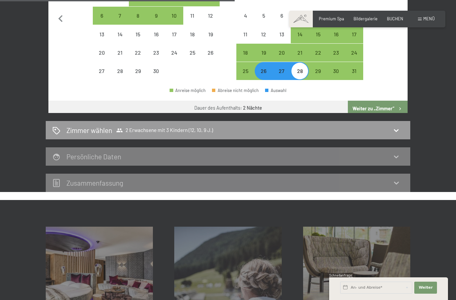
click at [392, 101] on button "Weiter zu „Zimmer“" at bounding box center [378, 109] width 60 height 16
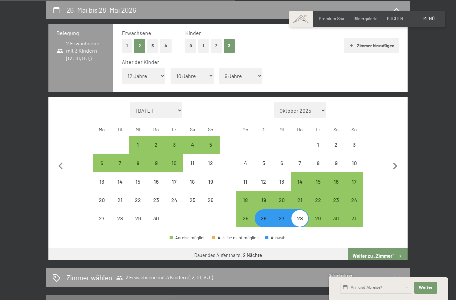
select select "2026-04-01"
select select "2026-05-01"
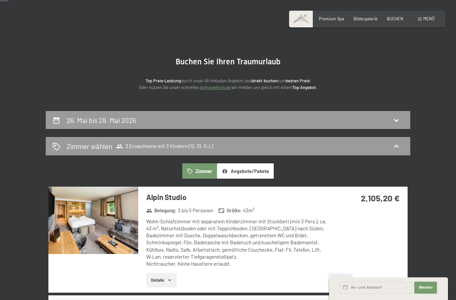
scroll to position [17, 0]
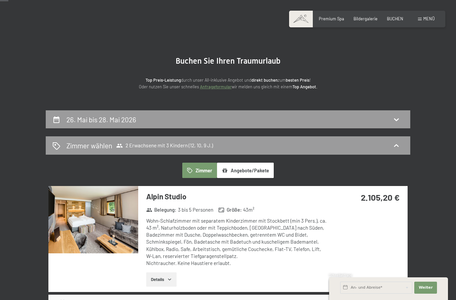
click at [391, 148] on div "Zimmer wählen 2 Erwachsene mit 3 Kindern (12, 10, 9 J.)" at bounding box center [227, 146] width 351 height 10
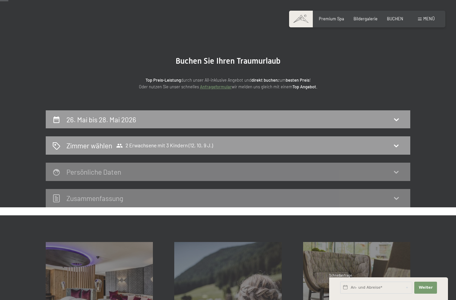
click at [219, 142] on div "Zimmer wählen 2 Erwachsene mit 3 Kindern (12, 10, 9 J.)" at bounding box center [227, 146] width 351 height 10
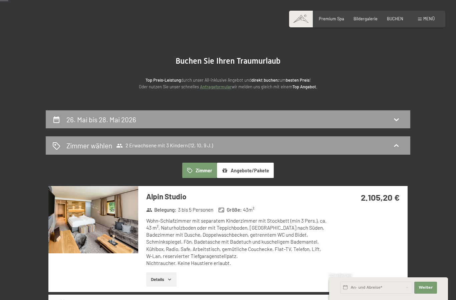
click at [204, 144] on span "2 Erwachsene mit 3 Kindern (12, 10, 9 J.)" at bounding box center [164, 145] width 97 height 7
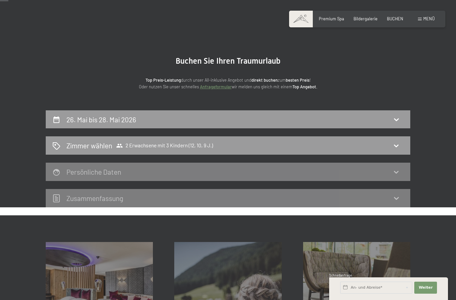
click at [208, 115] on div "26. Mai bis 28. Mai 2026" at bounding box center [227, 120] width 351 height 10
select select "12"
select select "10"
select select "9"
select select "2026-04-01"
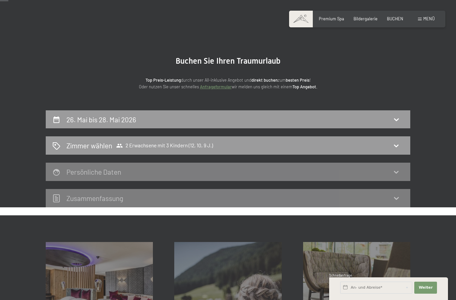
select select "2026-05-01"
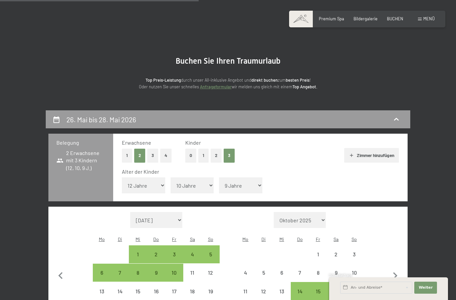
scroll to position [127, 0]
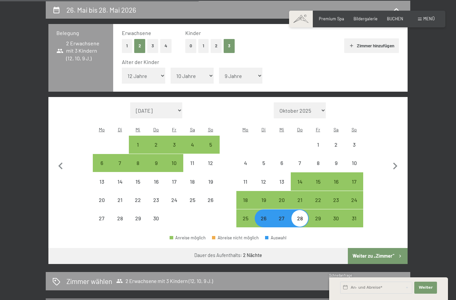
click at [204, 40] on button "1" at bounding box center [203, 46] width 10 height 14
select select "0"
select select "2026-04-01"
select select "2026-05-01"
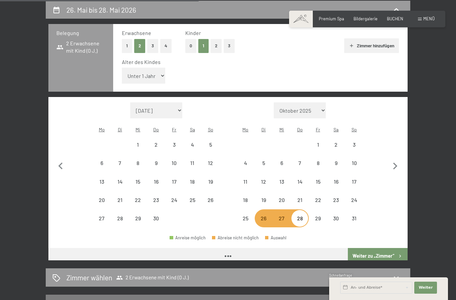
select select "2026-04-01"
select select "2026-05-01"
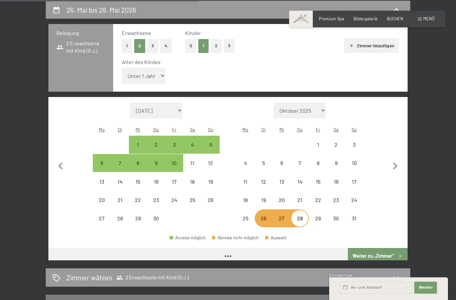
click at [144, 70] on select "Unter 1 Jahr 1 Jahr 2 Jahre 3 Jahre 4 Jahre 5 Jahre 6 Jahre 7 Jahre 8 Jahre 9 J…" at bounding box center [143, 76] width 43 height 16
select select "2026-04-01"
select select "2026-05-01"
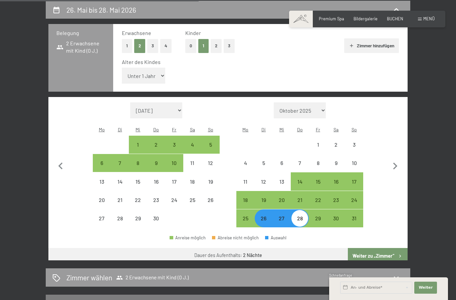
select select "10"
select select "2026-04-01"
select select "2026-05-01"
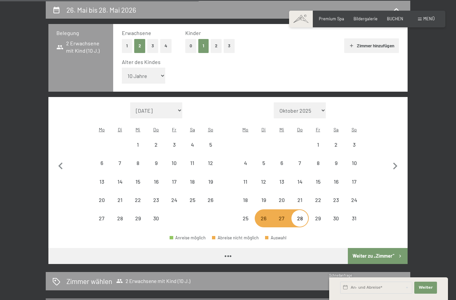
select select "2026-04-01"
select select "2026-05-01"
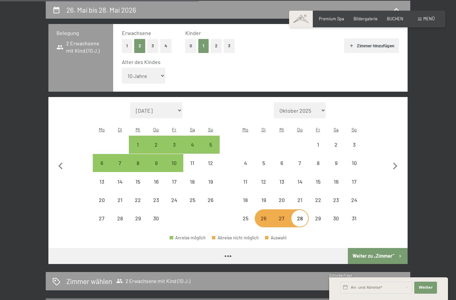
select select "2026-04-01"
select select "2026-05-01"
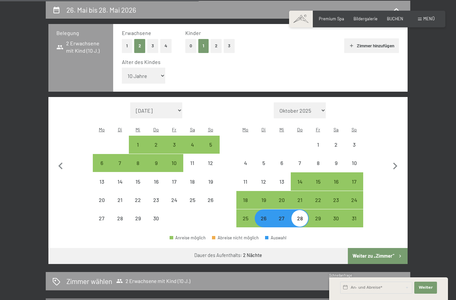
click at [382, 248] on button "Weiter zu „Zimmer“" at bounding box center [378, 256] width 60 height 16
select select "2026-04-01"
select select "2026-05-01"
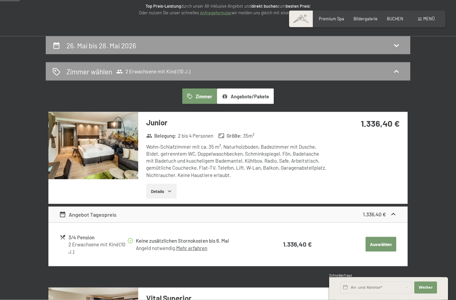
scroll to position [91, 0]
click at [163, 68] on span "2 Erwachsene mit Kind (10 J.)" at bounding box center [153, 71] width 74 height 7
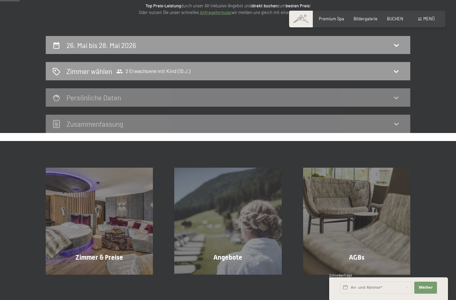
click at [188, 68] on span "2 Erwachsene mit Kind (10 J.)" at bounding box center [153, 71] width 74 height 7
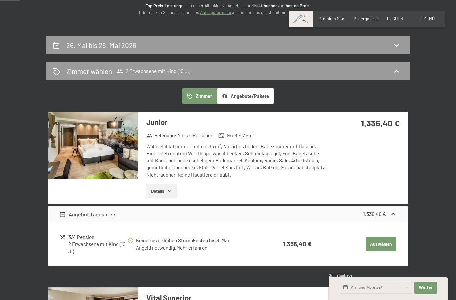
click at [187, 41] on div "26. Mai bis 28. Mai 2026" at bounding box center [227, 45] width 351 height 10
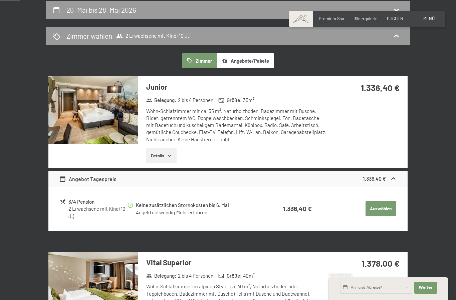
select select "10"
select select "2026-04-01"
select select "2026-05-01"
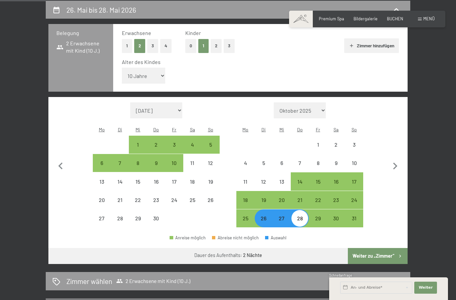
click at [187, 44] on button "0" at bounding box center [190, 46] width 11 height 14
select select "2026-04-01"
select select "2026-05-01"
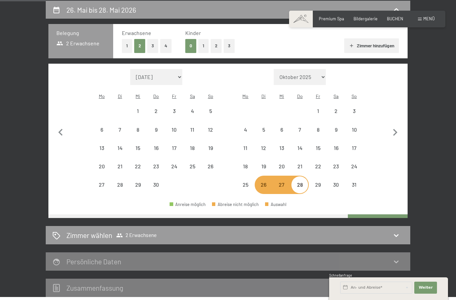
select select "2026-04-01"
select select "2026-05-01"
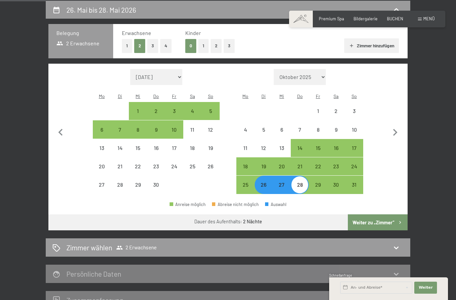
click at [378, 217] on button "Weiter zu „Zimmer“" at bounding box center [378, 222] width 60 height 16
select select "2026-04-01"
select select "2026-05-01"
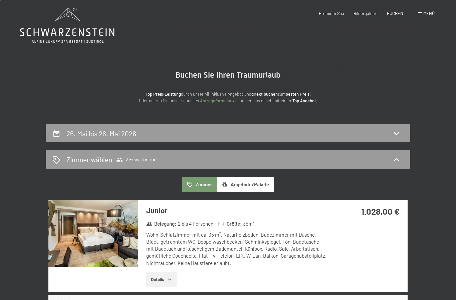
scroll to position [0, 0]
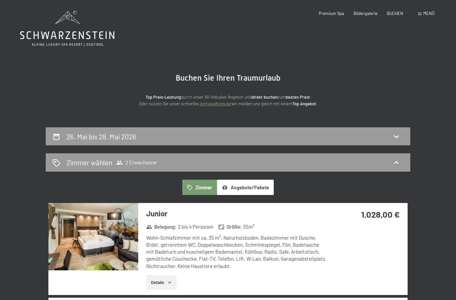
click at [394, 138] on icon at bounding box center [396, 136] width 8 height 8
select select "2026-04-01"
select select "2026-05-01"
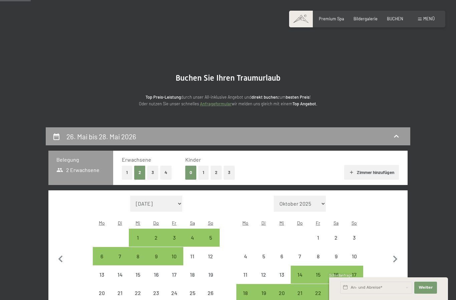
scroll to position [127, 0]
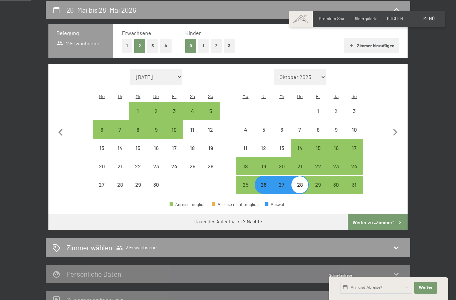
click at [230, 45] on button "3" at bounding box center [228, 46] width 11 height 14
select select "2026-04-01"
select select "2026-05-01"
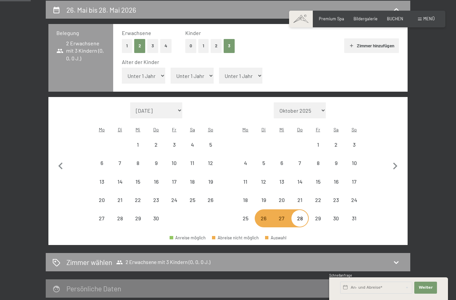
select select "2026-04-01"
select select "2026-05-01"
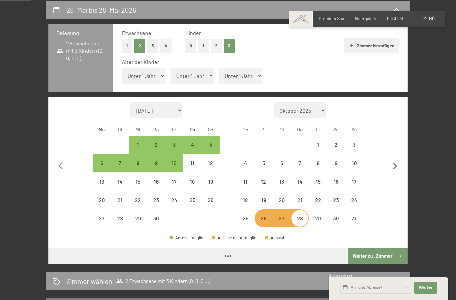
select select "2026-04-01"
select select "2026-05-01"
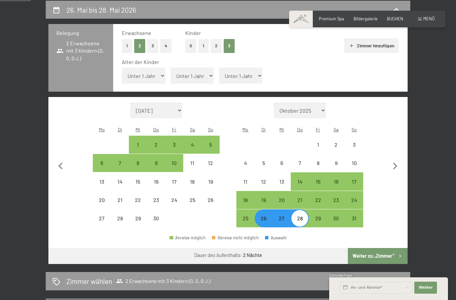
click at [155, 72] on select "Unter 1 Jahr 1 Jahr 2 Jahre 3 Jahre 4 Jahre 5 Jahre 6 Jahre 7 Jahre 8 Jahre 9 J…" at bounding box center [143, 76] width 43 height 16
select select "12"
select select "2026-04-01"
select select "2026-05-01"
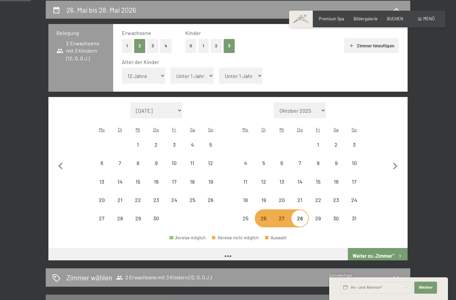
click at [193, 71] on select "Unter 1 Jahr 1 Jahr 2 Jahre 3 Jahre 4 Jahre 5 Jahre 6 Jahre 7 Jahre 8 Jahre 9 J…" at bounding box center [191, 76] width 43 height 16
select select "2026-04-01"
select select "2026-05-01"
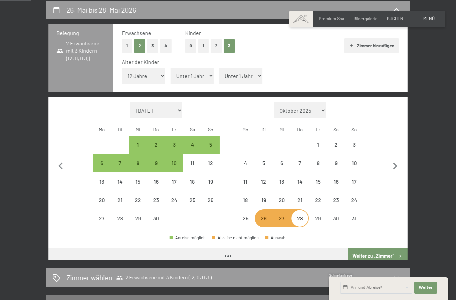
select select "2026-04-01"
select select "2026-05-01"
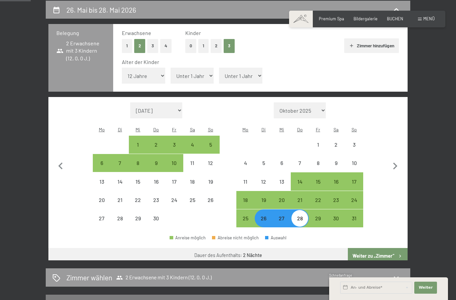
select select "10"
select select "2026-04-01"
select select "2026-05-01"
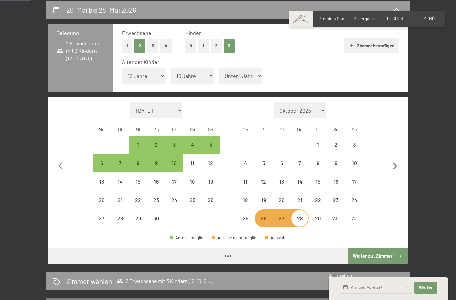
select select "2026-04-01"
select select "2026-05-01"
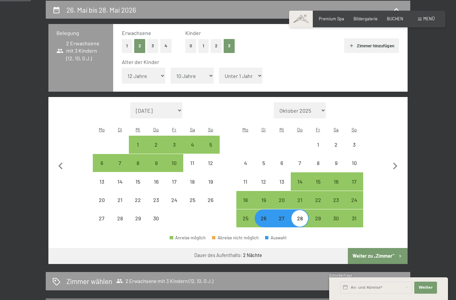
click at [244, 60] on div "Alter der Kinder" at bounding box center [257, 61] width 271 height 7
click at [241, 70] on select "Unter 1 Jahr 1 Jahr 2 Jahre 3 Jahre 4 Jahre 5 Jahre 6 Jahre 7 Jahre 8 Jahre 9 J…" at bounding box center [240, 76] width 43 height 16
select select "9"
select select "2026-04-01"
select select "2026-05-01"
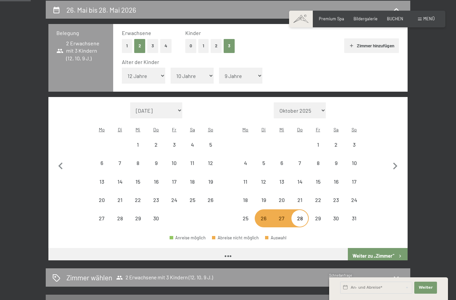
select select "2026-04-01"
select select "2026-05-01"
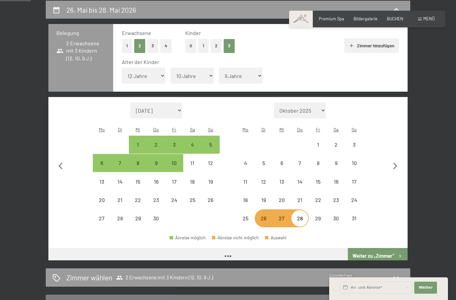
select select "2026-04-01"
select select "2026-05-01"
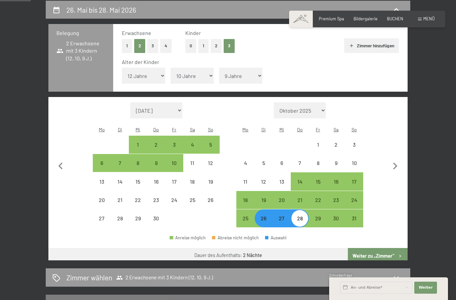
click at [385, 248] on button "Weiter zu „Zimmer“" at bounding box center [378, 256] width 60 height 16
select select "2026-04-01"
select select "2026-05-01"
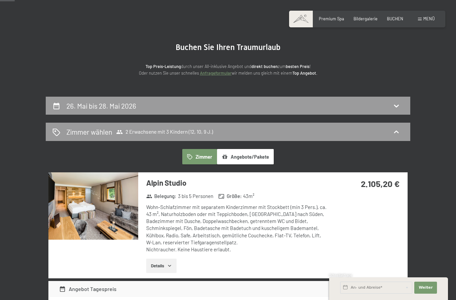
scroll to position [31, 0]
click at [360, 20] on span "Bildergalerie" at bounding box center [365, 18] width 24 height 5
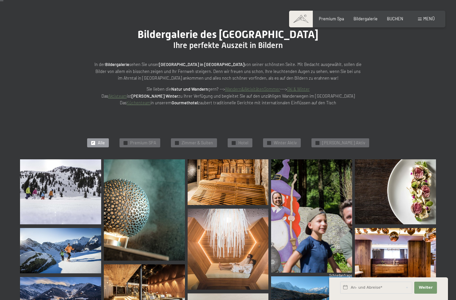
click at [152, 144] on div "✓ Premium SPA" at bounding box center [139, 142] width 41 height 9
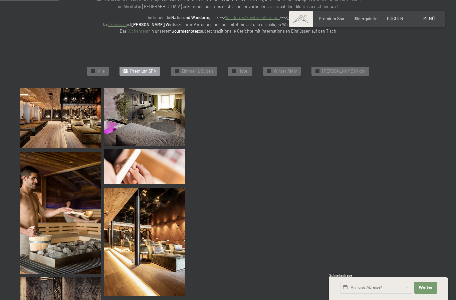
scroll to position [123, 0]
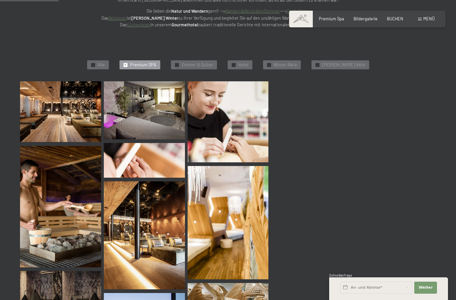
click at [208, 65] on span "Zimmer & Suiten" at bounding box center [196, 65] width 31 height 6
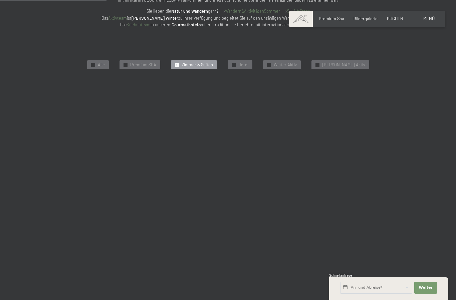
click at [151, 63] on span "Premium SPA" at bounding box center [143, 65] width 26 height 6
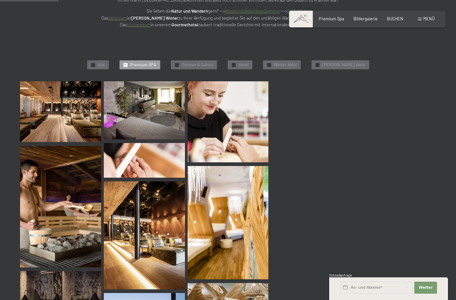
click at [205, 62] on span "Zimmer & Suiten" at bounding box center [196, 65] width 31 height 6
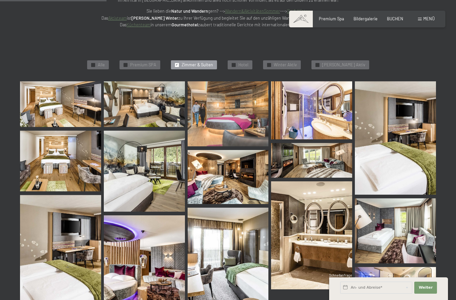
click at [66, 104] on img at bounding box center [60, 104] width 81 height 46
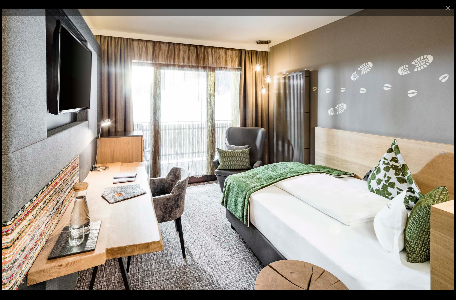
click at [445, 8] on button "Close gallery" at bounding box center [447, 8] width 17 height 16
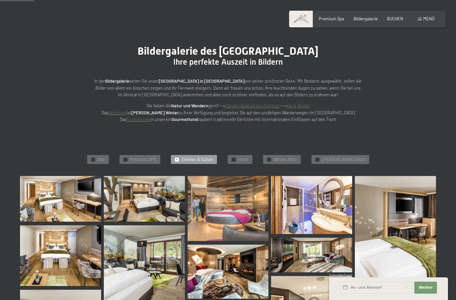
scroll to position [0, 0]
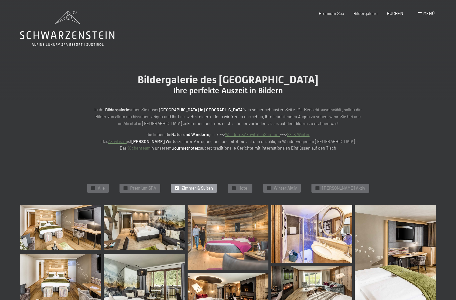
click at [186, 189] on div "✓ Zimmer & Suiten" at bounding box center [194, 188] width 46 height 9
click at [239, 190] on div "✓ Hotel" at bounding box center [239, 188] width 25 height 9
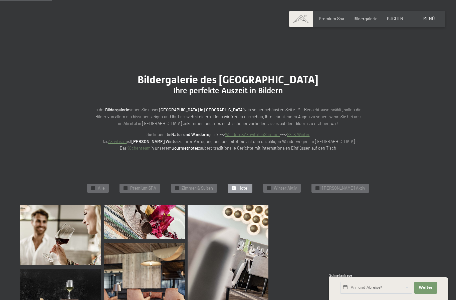
scroll to position [123, 0]
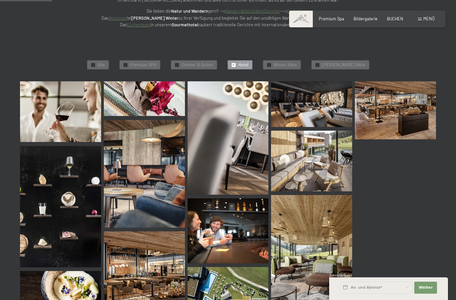
click at [72, 99] on img at bounding box center [60, 111] width 81 height 61
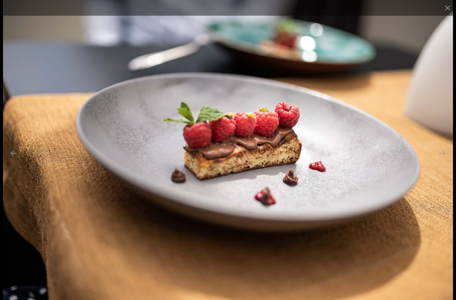
click at [444, 152] on button "Next slide" at bounding box center [442, 153] width 14 height 13
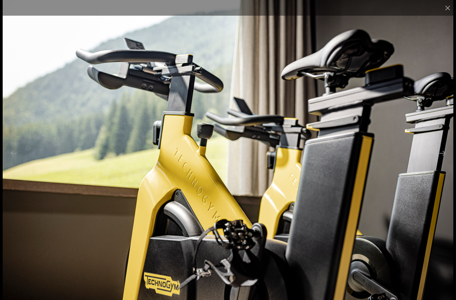
scroll to position [88, 0]
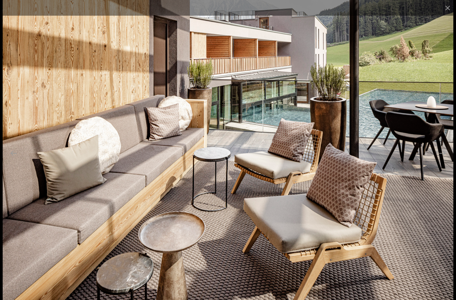
click at [443, 12] on button "Close gallery" at bounding box center [447, 8] width 17 height 16
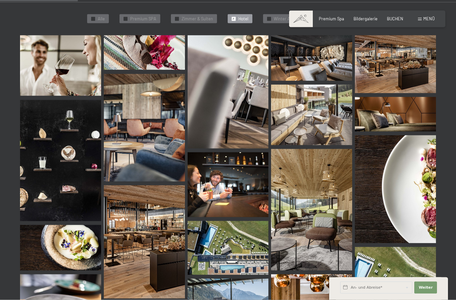
scroll to position [0, 0]
